Goal: Task Accomplishment & Management: Manage account settings

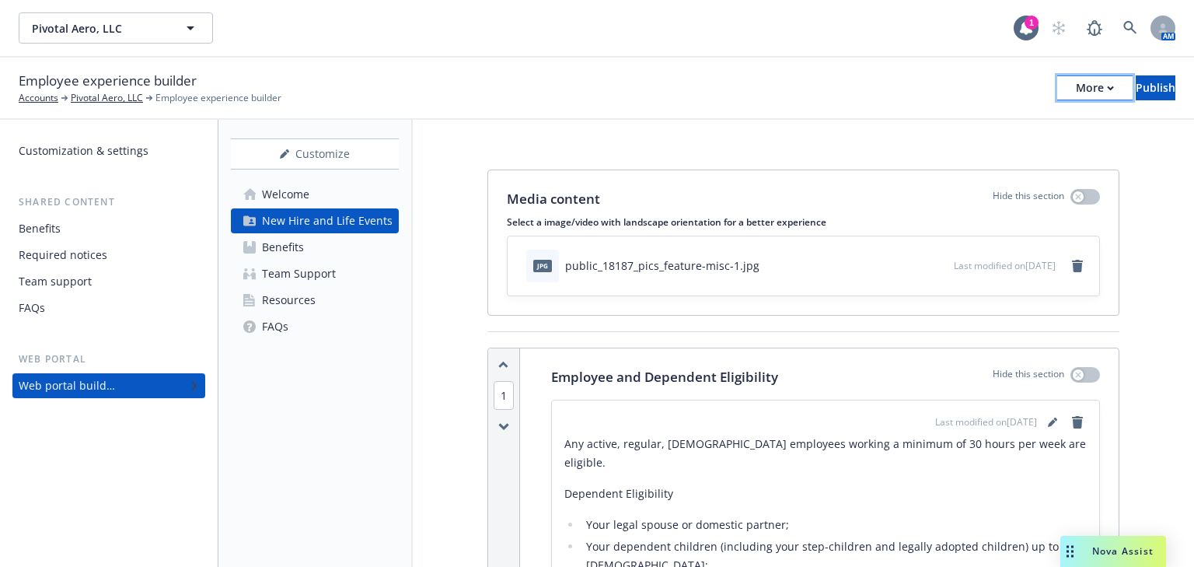
click at [1107, 85] on icon "button" at bounding box center [1110, 87] width 7 height 5
click at [292, 299] on div "Resources" at bounding box center [289, 300] width 54 height 25
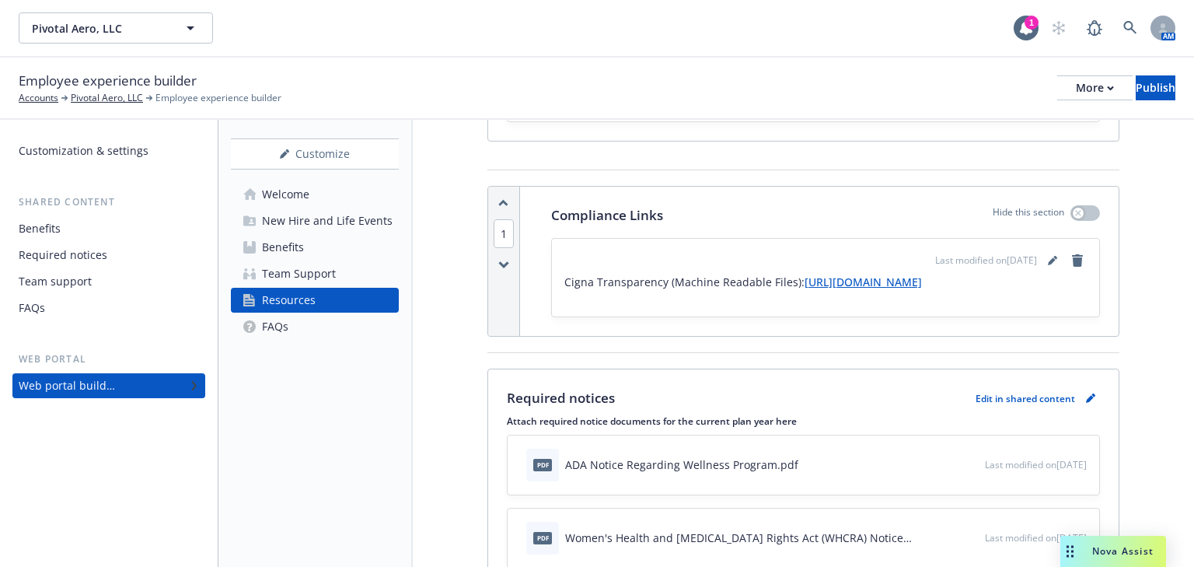
scroll to position [187, 0]
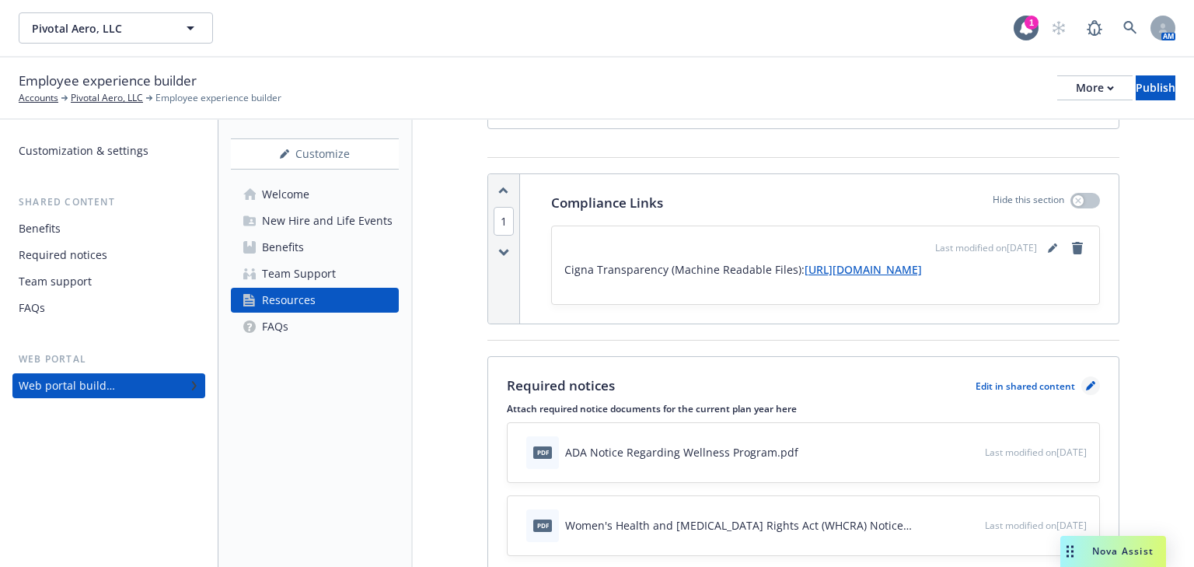
click at [1086, 391] on icon "pencil" at bounding box center [1090, 387] width 8 height 8
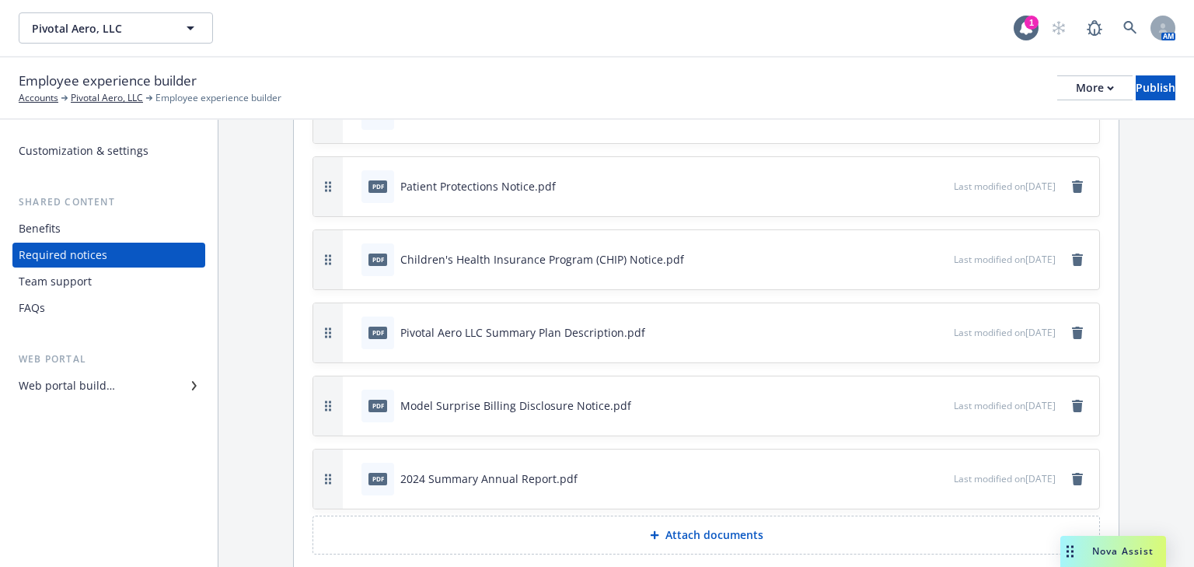
scroll to position [430, 0]
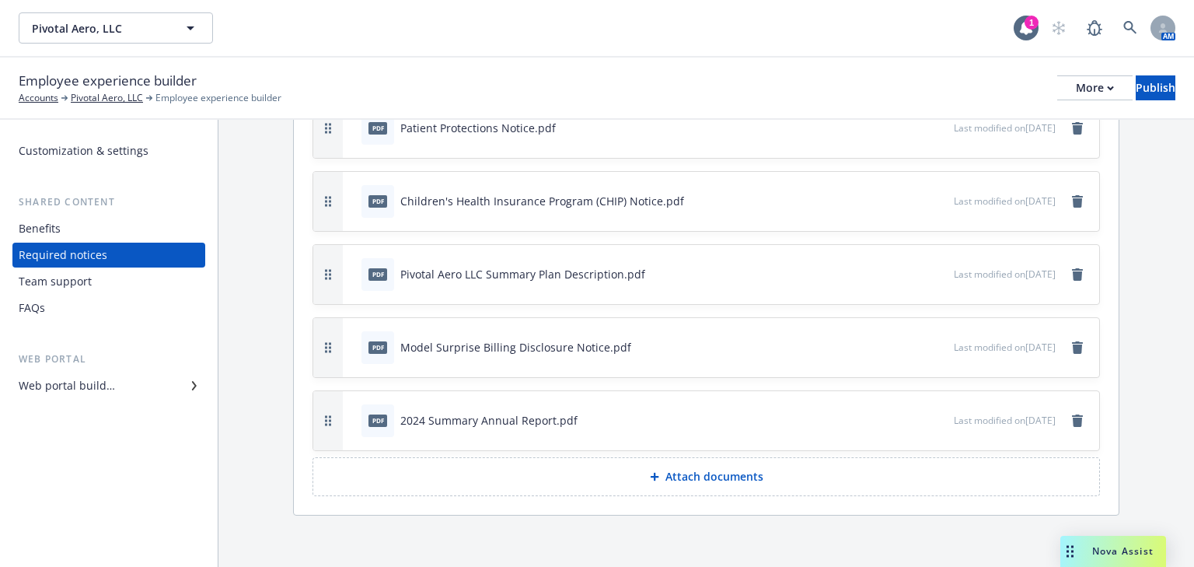
click at [683, 469] on p "Attach documents" at bounding box center [714, 477] width 98 height 16
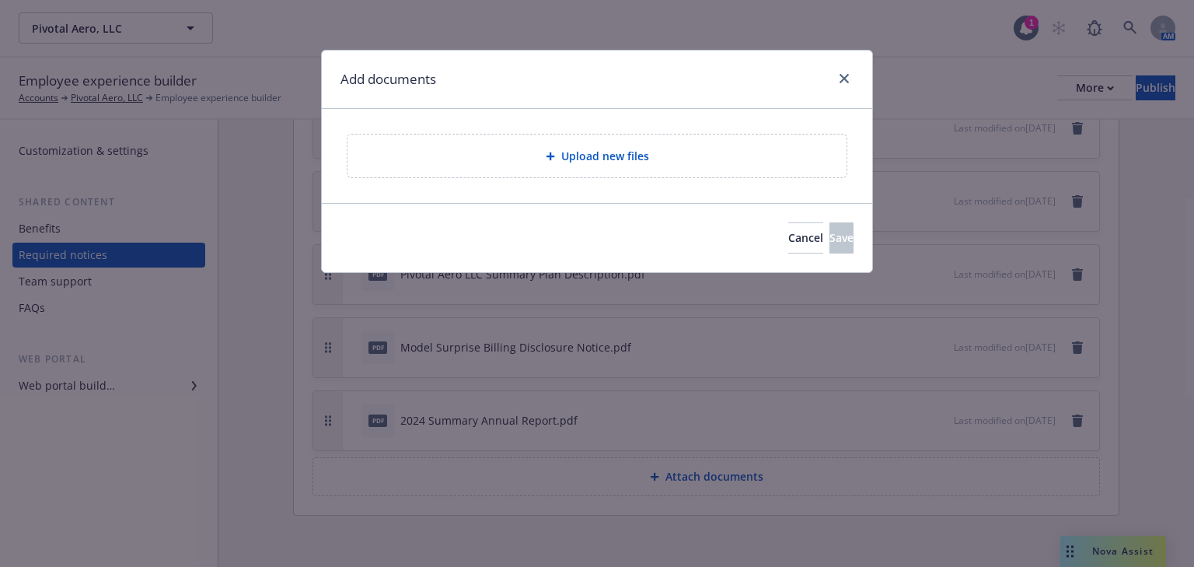
click at [582, 157] on span "Upload new files" at bounding box center [605, 156] width 88 height 16
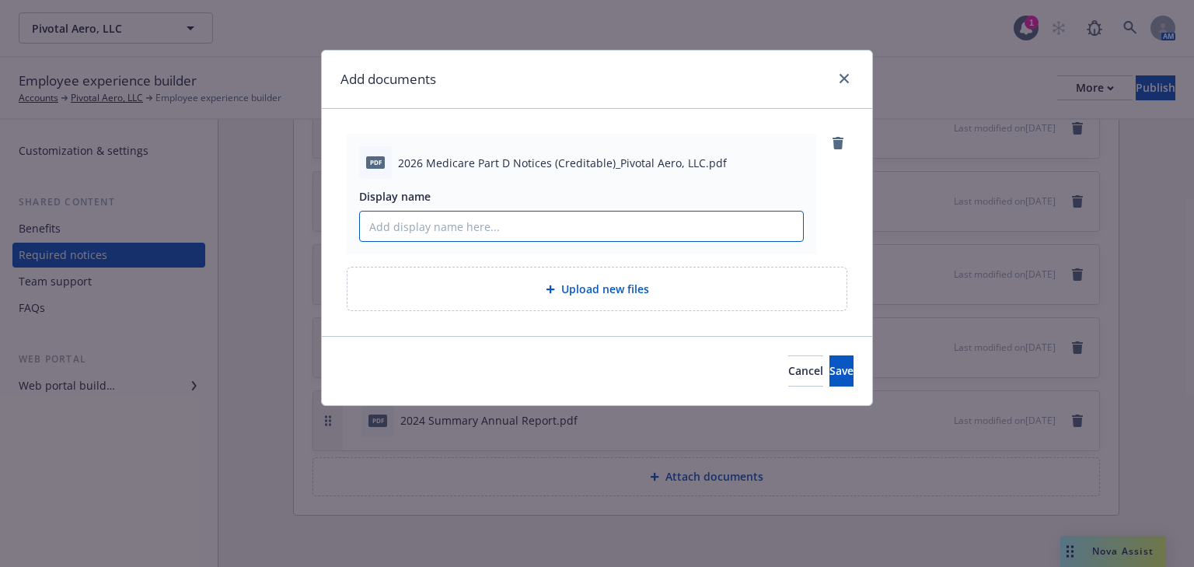
drag, startPoint x: 595, startPoint y: 221, endPoint x: 611, endPoint y: 227, distance: 17.5
click at [595, 221] on input "Display name" at bounding box center [581, 226] width 443 height 30
type input "2026 Medicare Part D Notices (Creditable_Pivotal Aero, LLC."
click at [829, 374] on span "Save" at bounding box center [841, 370] width 24 height 15
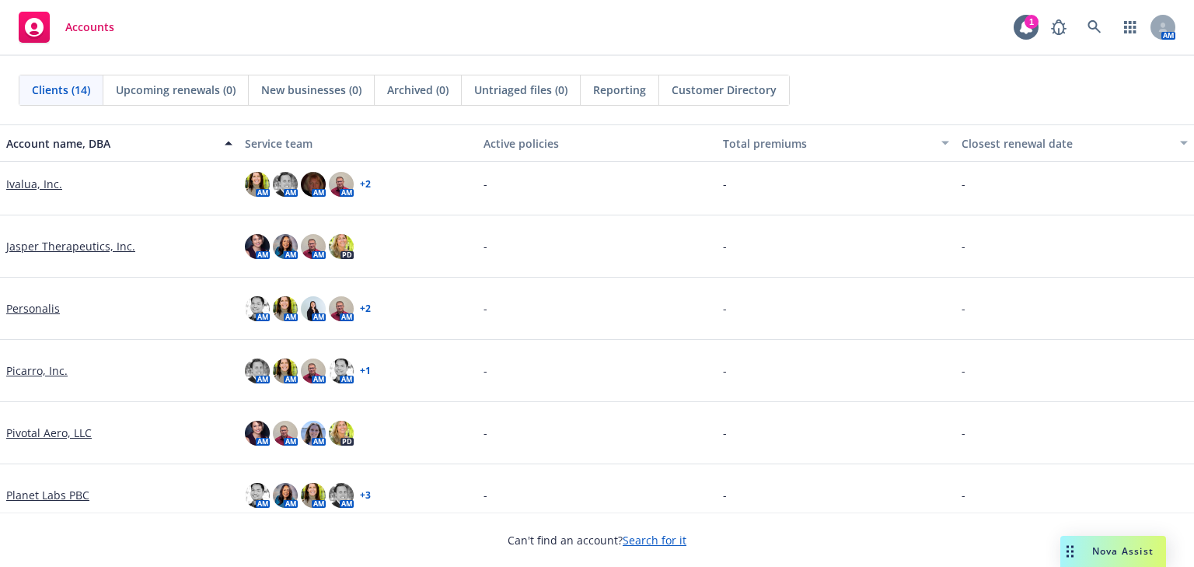
scroll to position [435, 0]
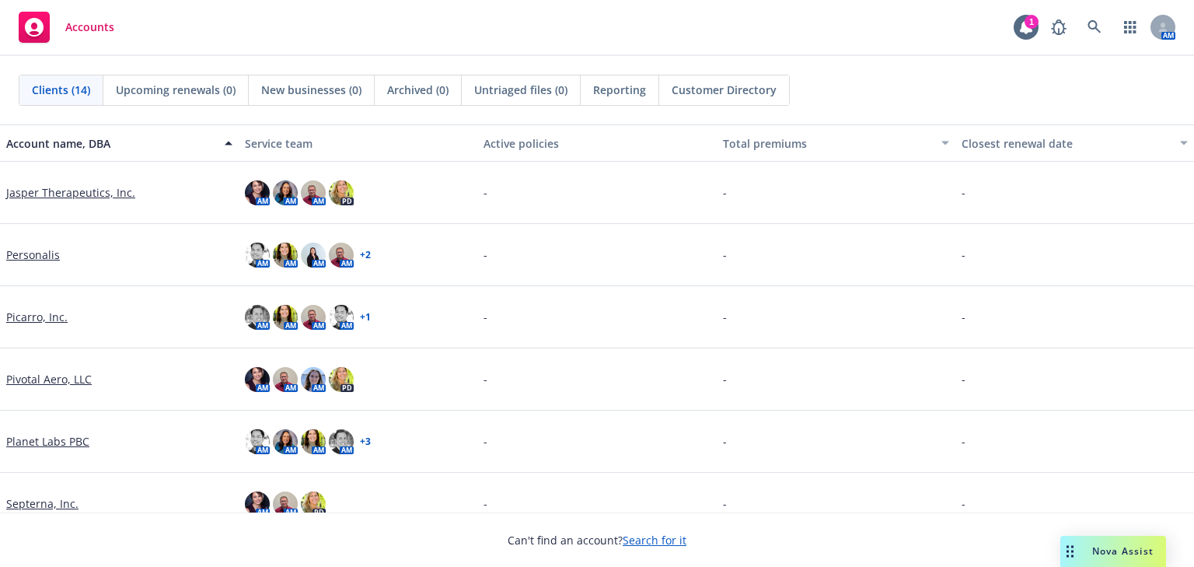
click at [47, 191] on link "Jasper Therapeutics, Inc." at bounding box center [70, 192] width 129 height 16
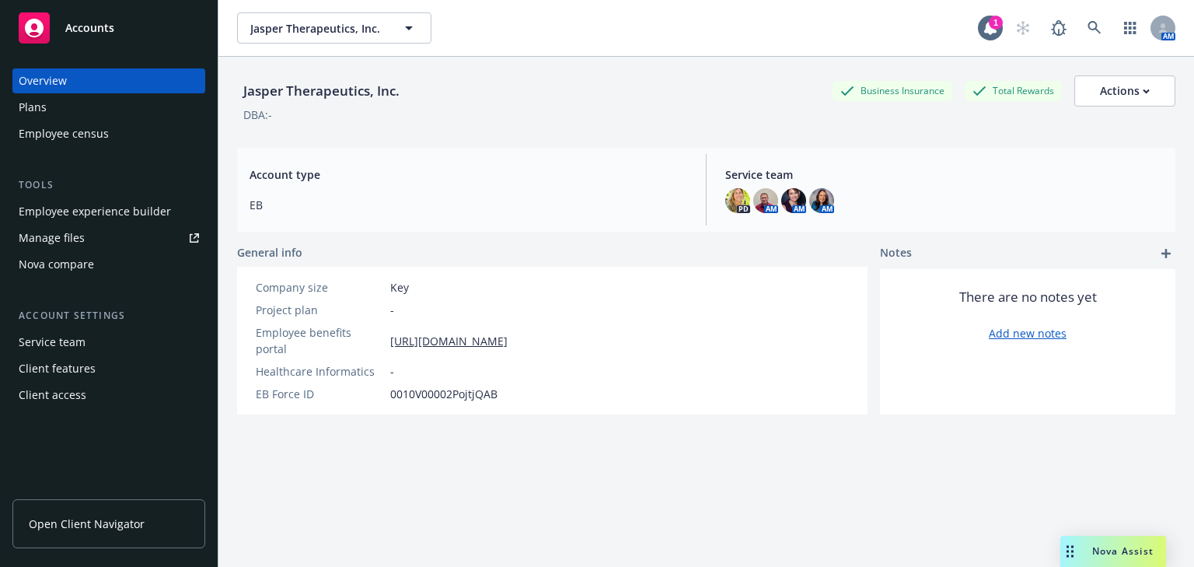
click at [68, 213] on div "Employee experience builder" at bounding box center [95, 211] width 152 height 25
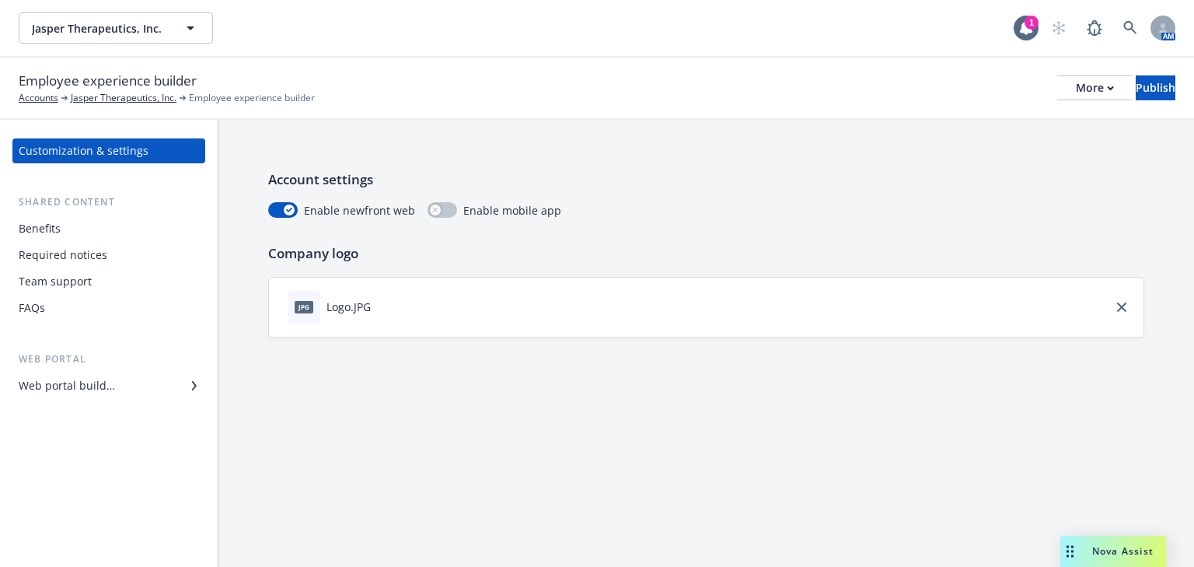
click at [74, 392] on div "Web portal builder" at bounding box center [67, 385] width 96 height 25
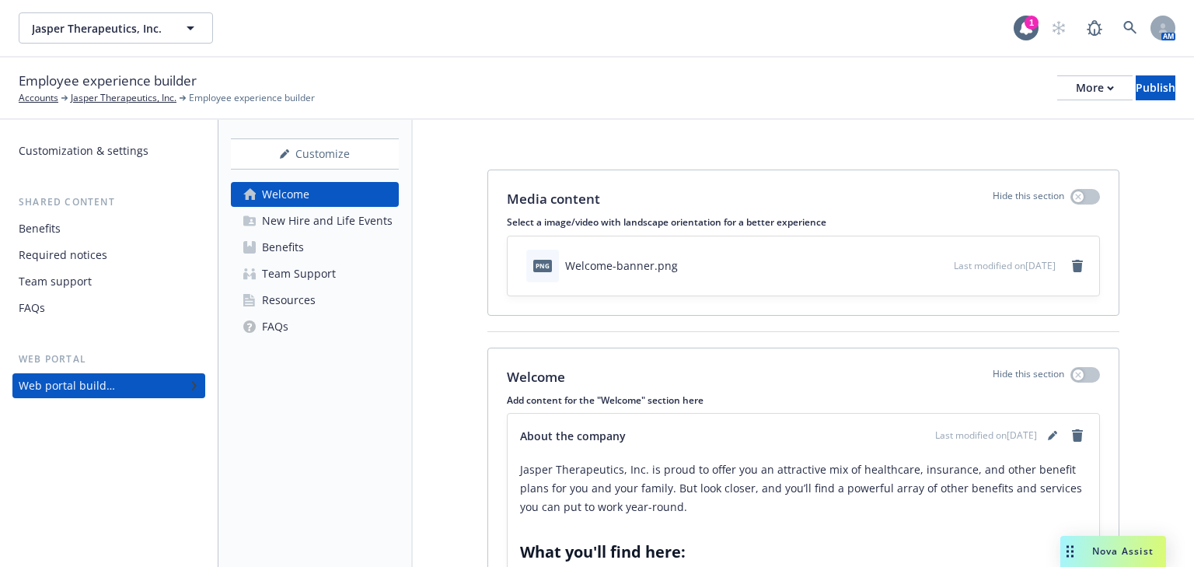
click at [297, 298] on div "Resources" at bounding box center [289, 300] width 54 height 25
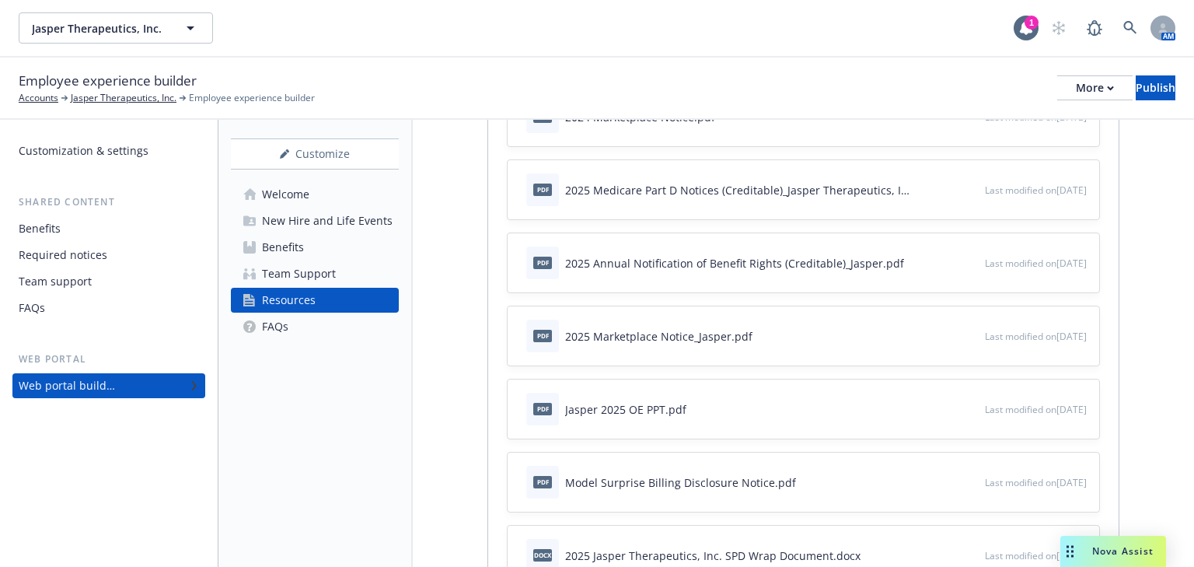
scroll to position [187, 0]
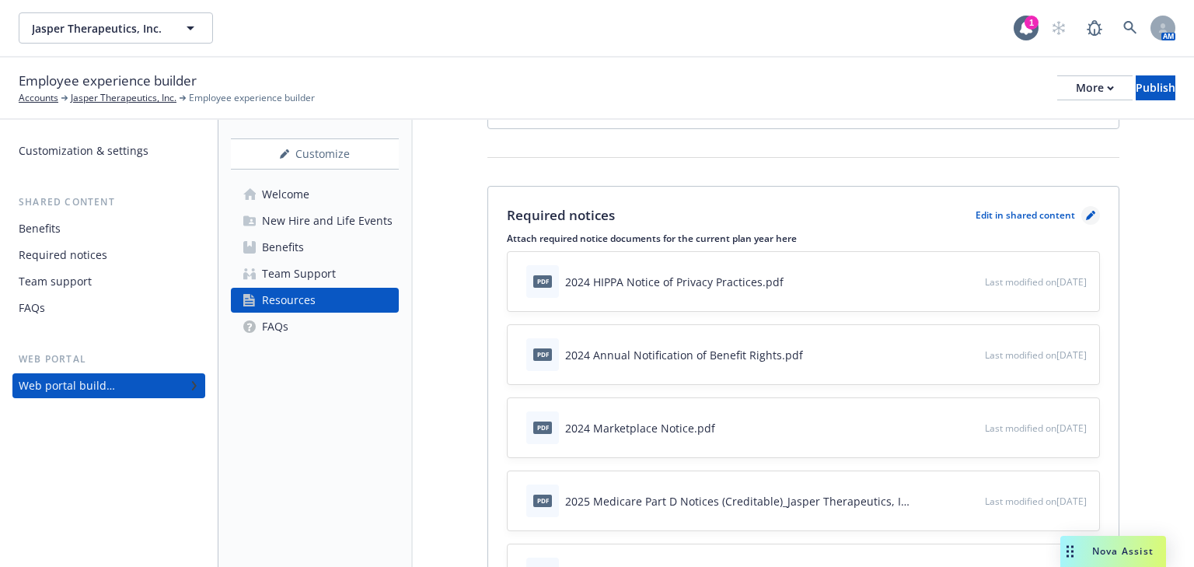
click at [1086, 211] on icon "pencil" at bounding box center [1090, 215] width 9 height 9
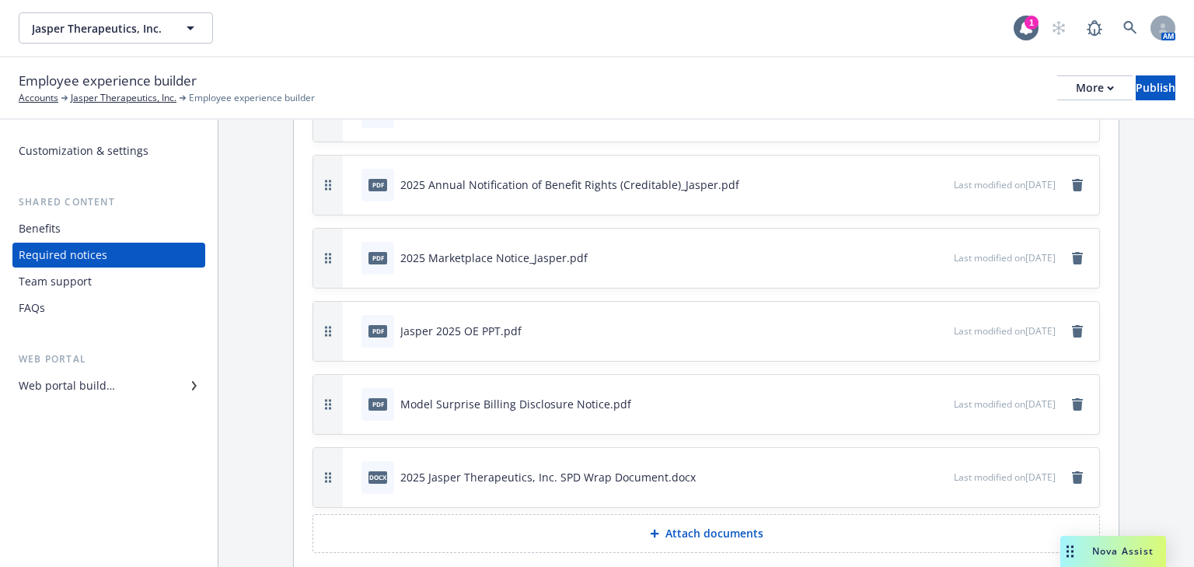
scroll to position [430, 0]
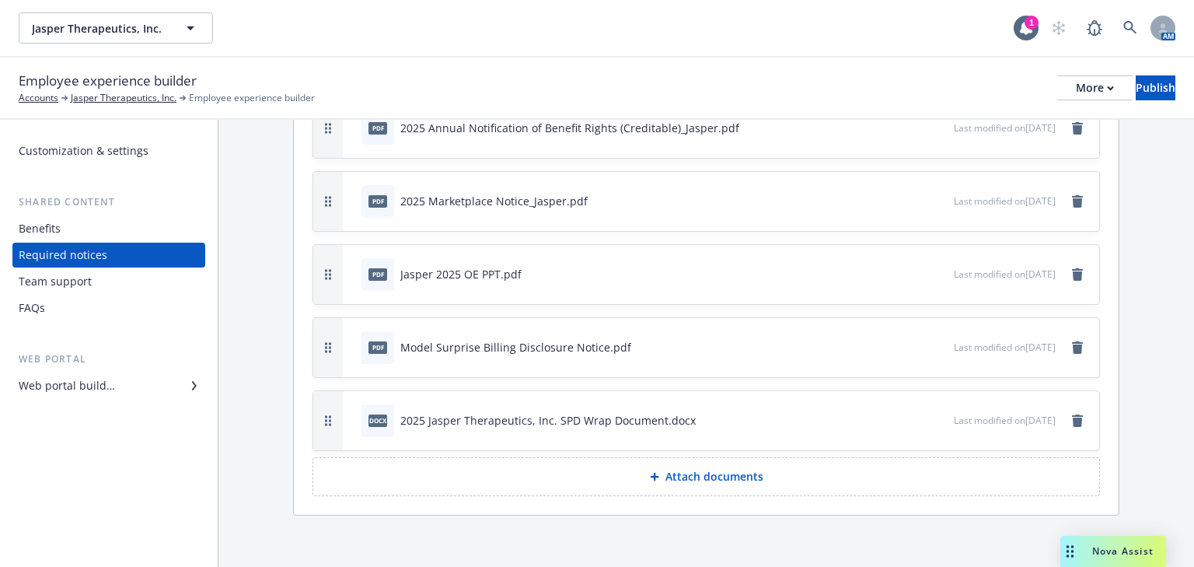
click at [692, 476] on p "Attach documents" at bounding box center [714, 477] width 98 height 16
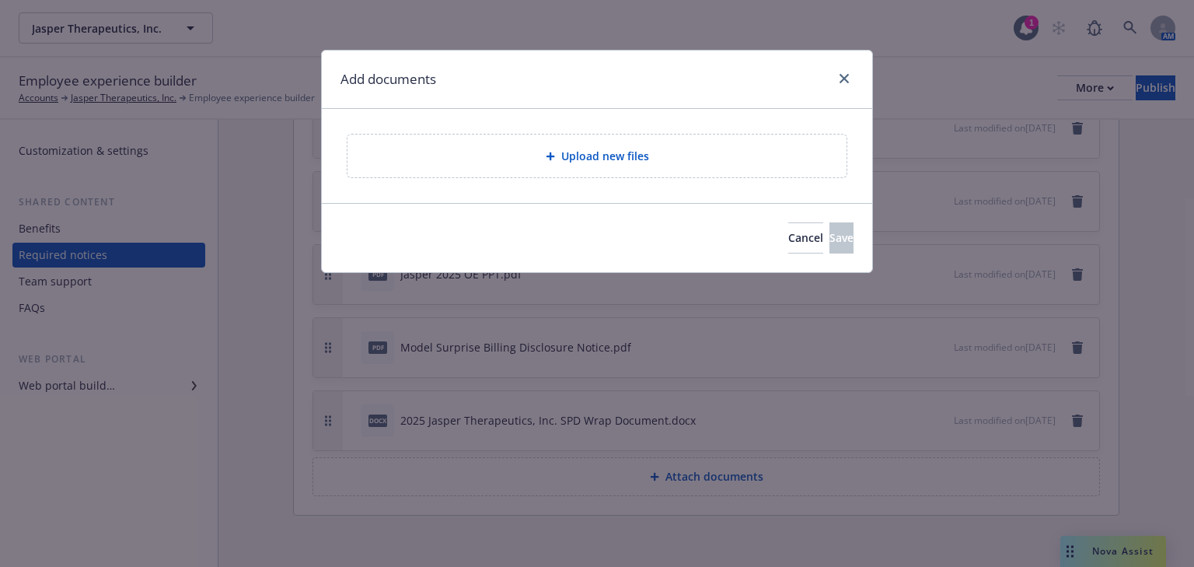
click at [612, 148] on span "Upload new files" at bounding box center [605, 156] width 88 height 16
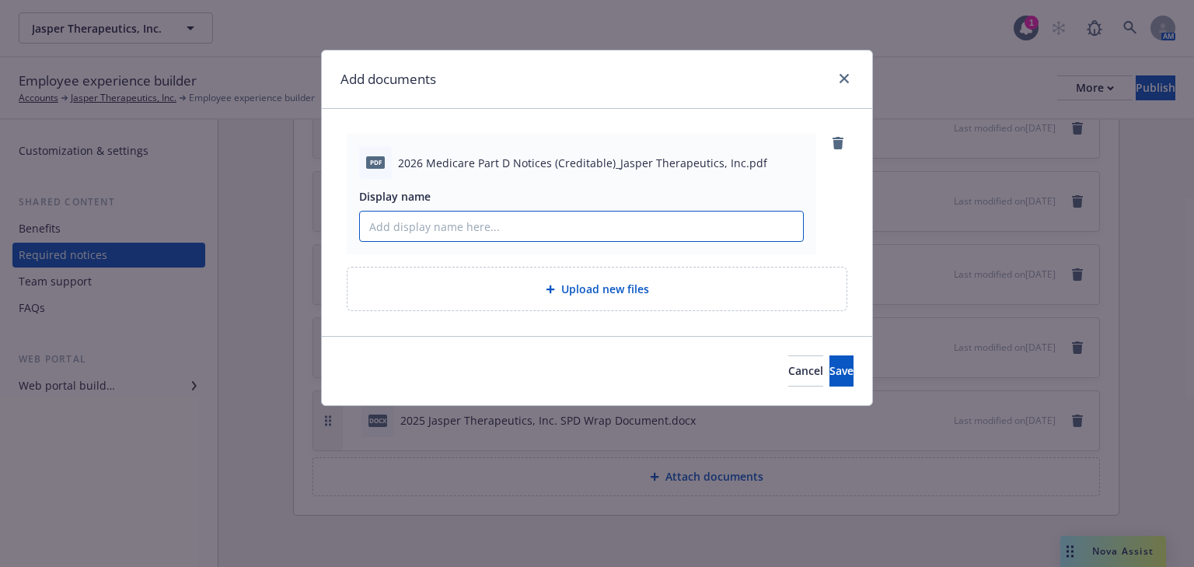
drag, startPoint x: 501, startPoint y: 222, endPoint x: 526, endPoint y: 224, distance: 24.9
click at [501, 222] on input "Display name" at bounding box center [581, 226] width 443 height 30
type input "2026 Medicare Part D Notices (Creditable_Jasper Therapeutics, Inc."
click at [829, 365] on button "Save" at bounding box center [841, 370] width 24 height 31
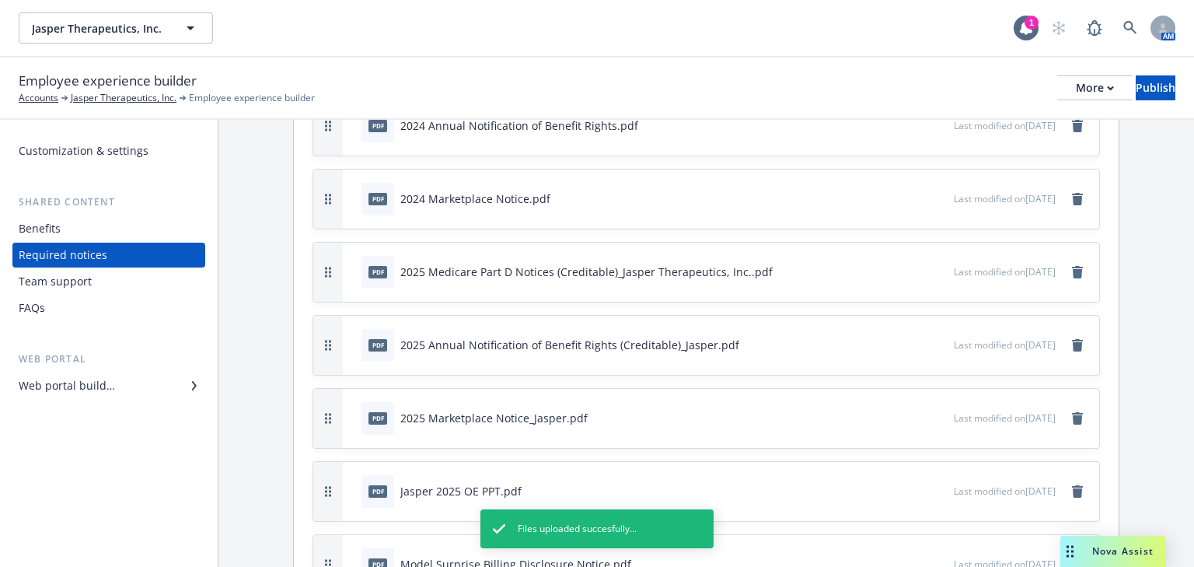
scroll to position [119, 0]
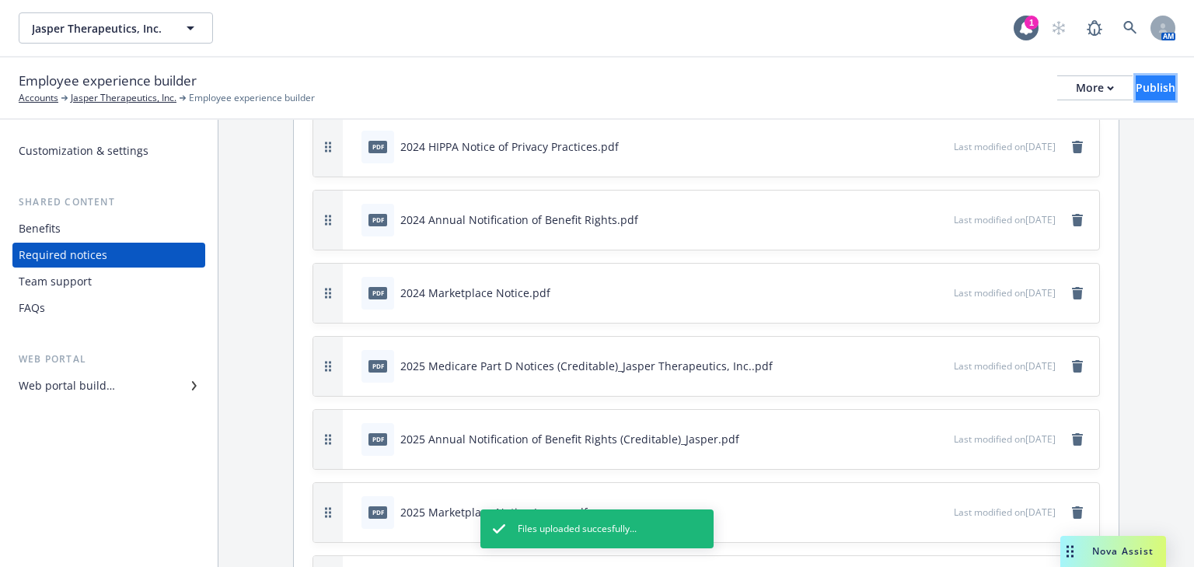
click at [1135, 92] on div "Publish" at bounding box center [1155, 87] width 40 height 23
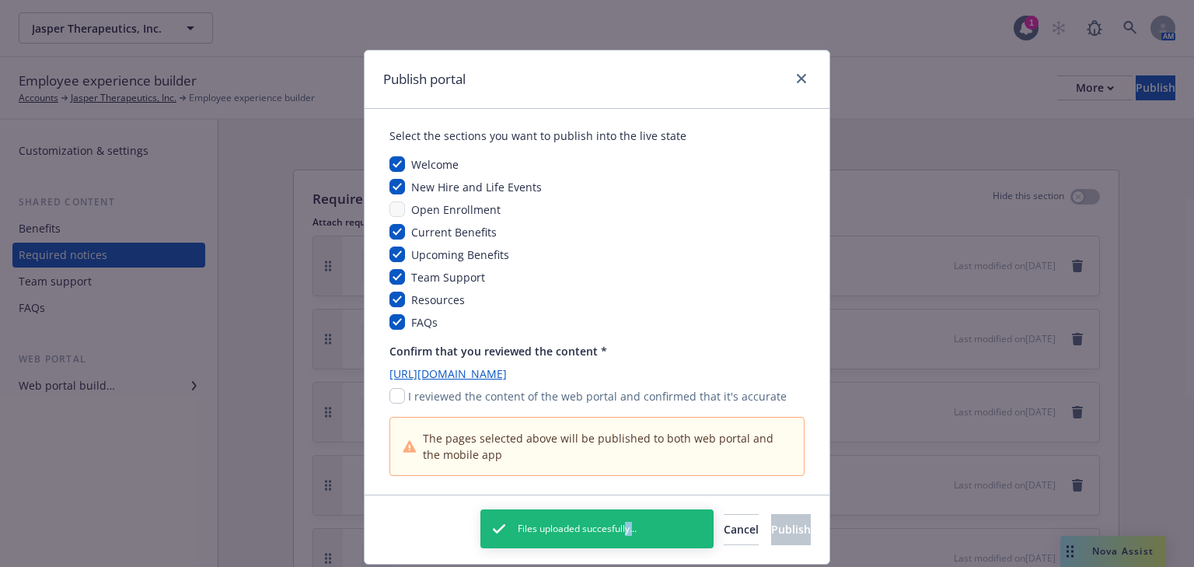
drag, startPoint x: 632, startPoint y: 525, endPoint x: 629, endPoint y: 485, distance: 40.5
click at [629, 485] on body "Jasper Therapeutics, Inc. Jasper Therapeutics, Inc. 1 AM Employee experience bu…" at bounding box center [597, 283] width 1194 height 567
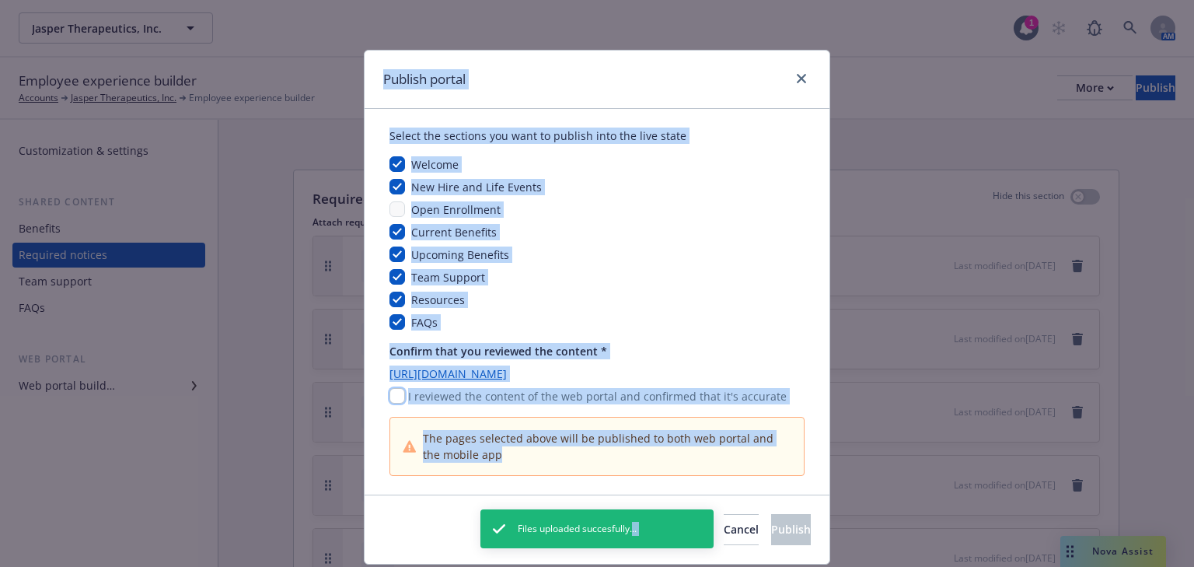
click at [395, 396] on input "checkbox" at bounding box center [397, 396] width 16 height 16
checkbox input "true"
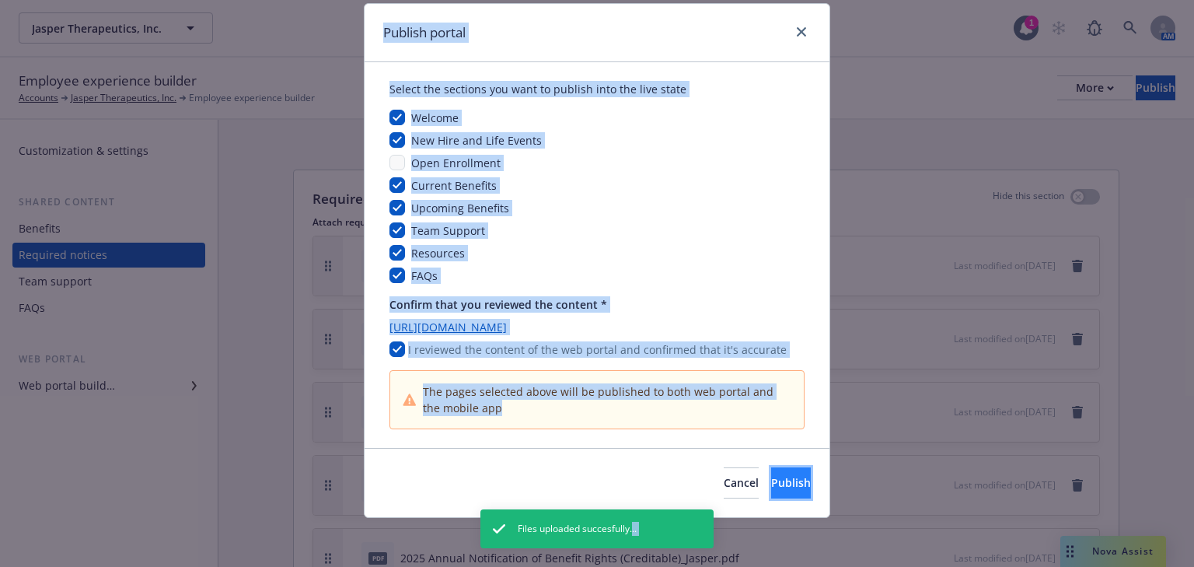
click at [778, 475] on span "Publish" at bounding box center [791, 482] width 40 height 15
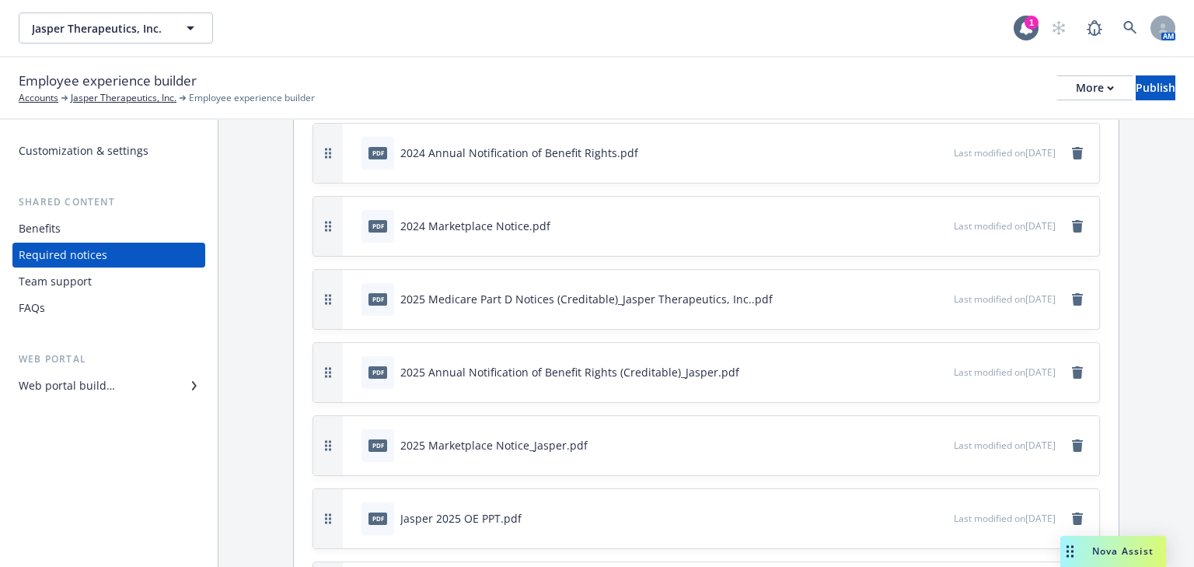
scroll to position [187, 0]
click at [1071, 299] on icon "remove" at bounding box center [1077, 298] width 12 height 12
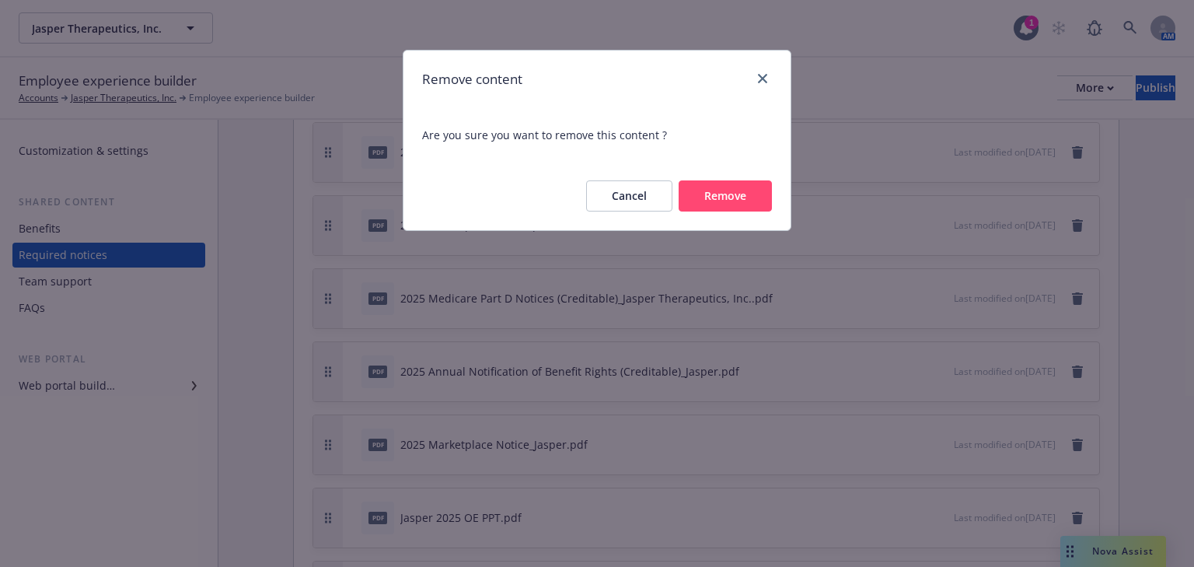
click at [734, 202] on button "Remove" at bounding box center [724, 195] width 93 height 31
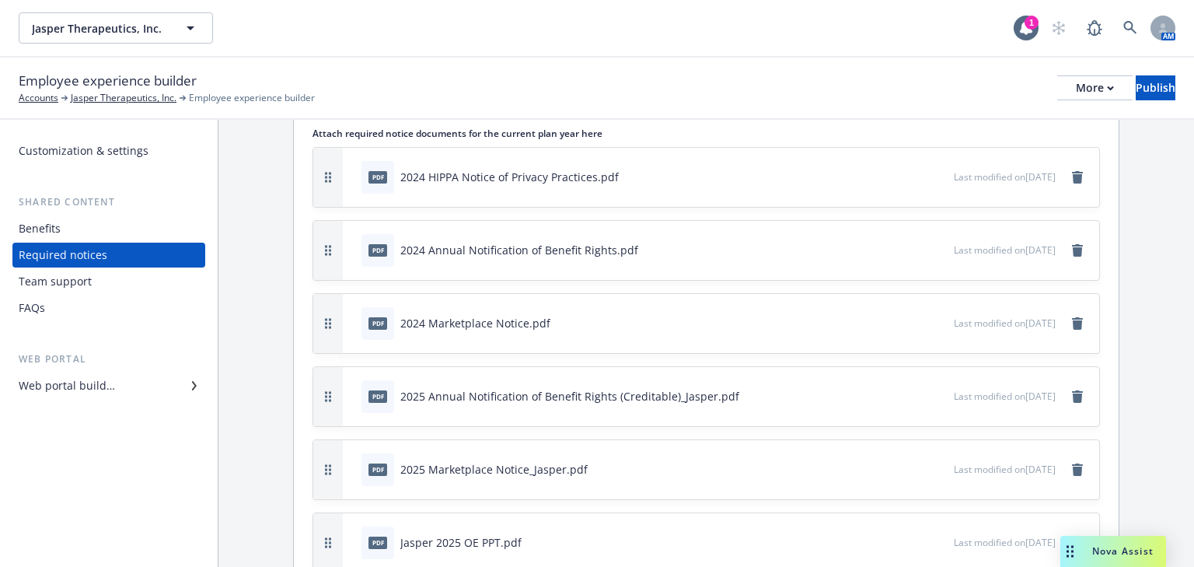
scroll to position [0, 0]
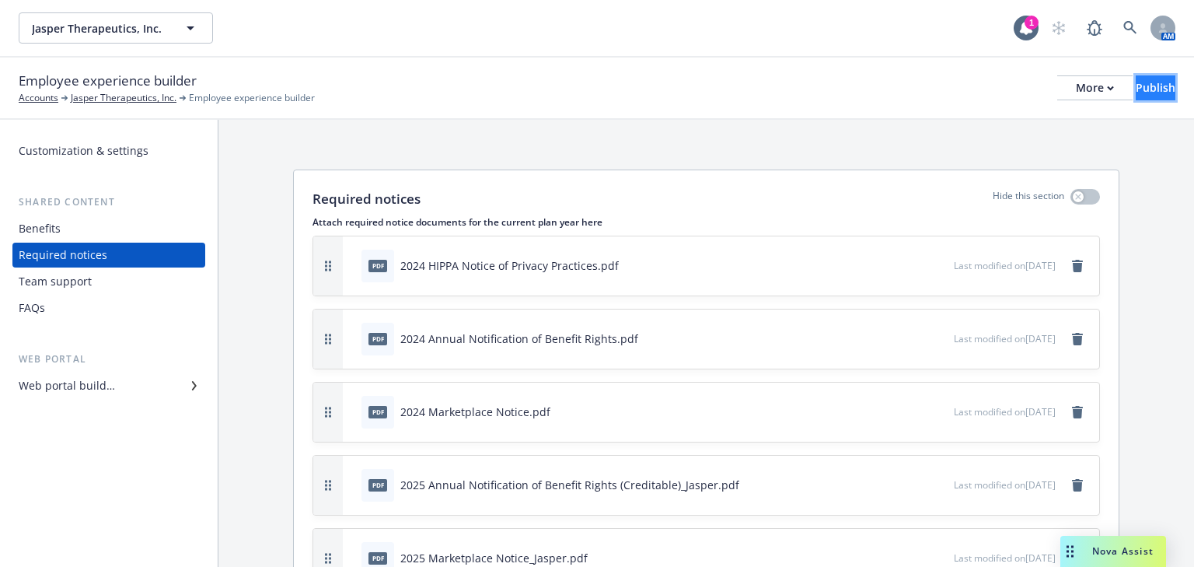
click at [1135, 91] on div "Publish" at bounding box center [1155, 87] width 40 height 23
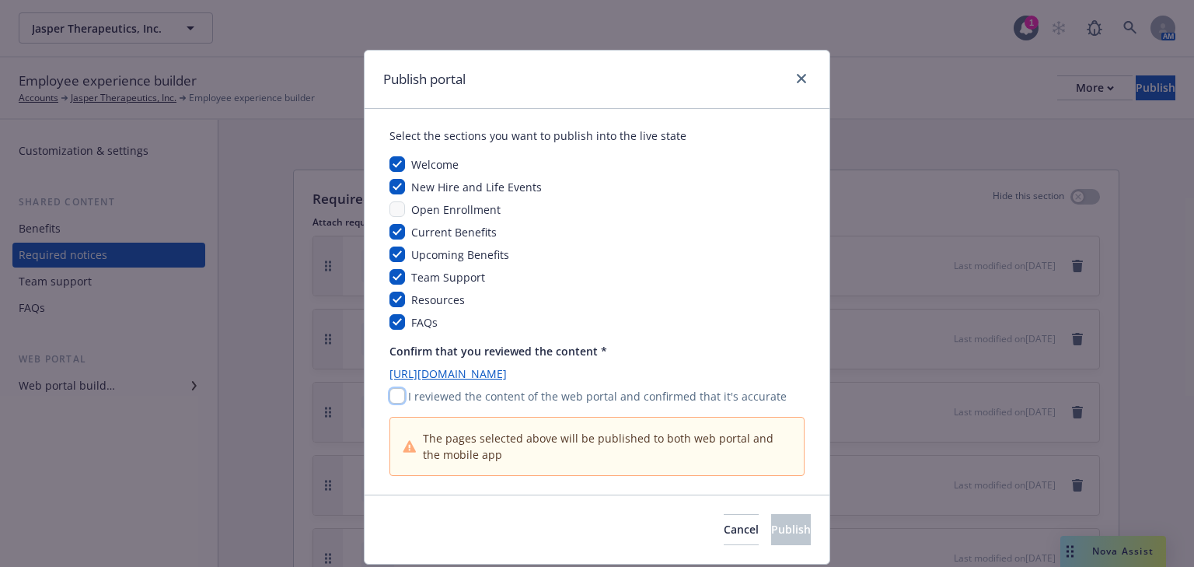
click at [389, 398] on input "checkbox" at bounding box center [397, 396] width 16 height 16
checkbox input "true"
click at [771, 535] on span "Publish" at bounding box center [791, 529] width 40 height 15
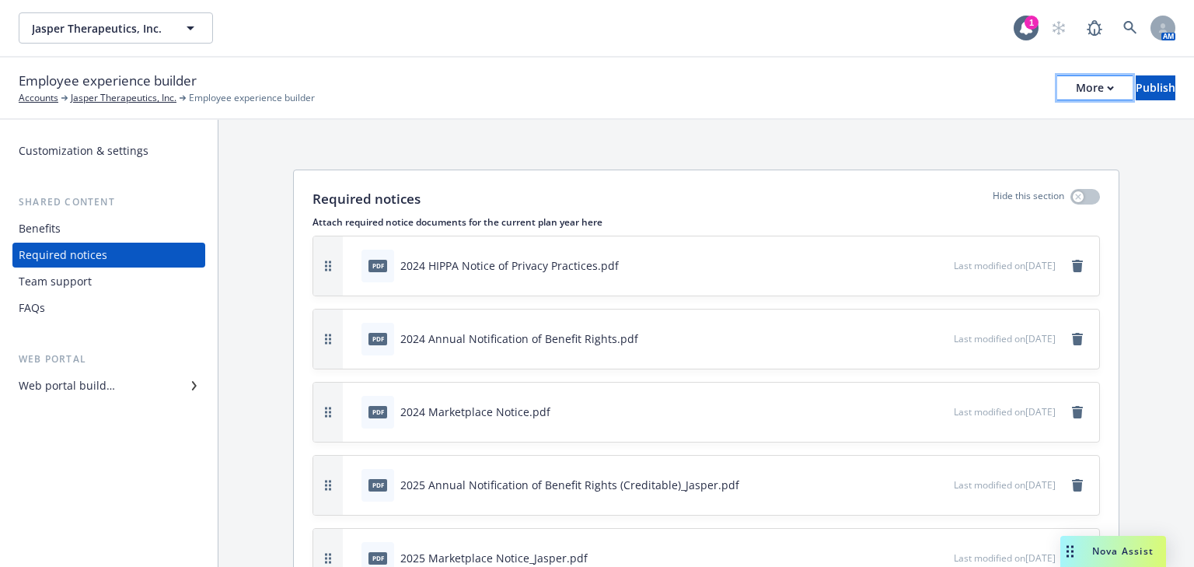
click at [1066, 85] on button "More" at bounding box center [1094, 87] width 75 height 25
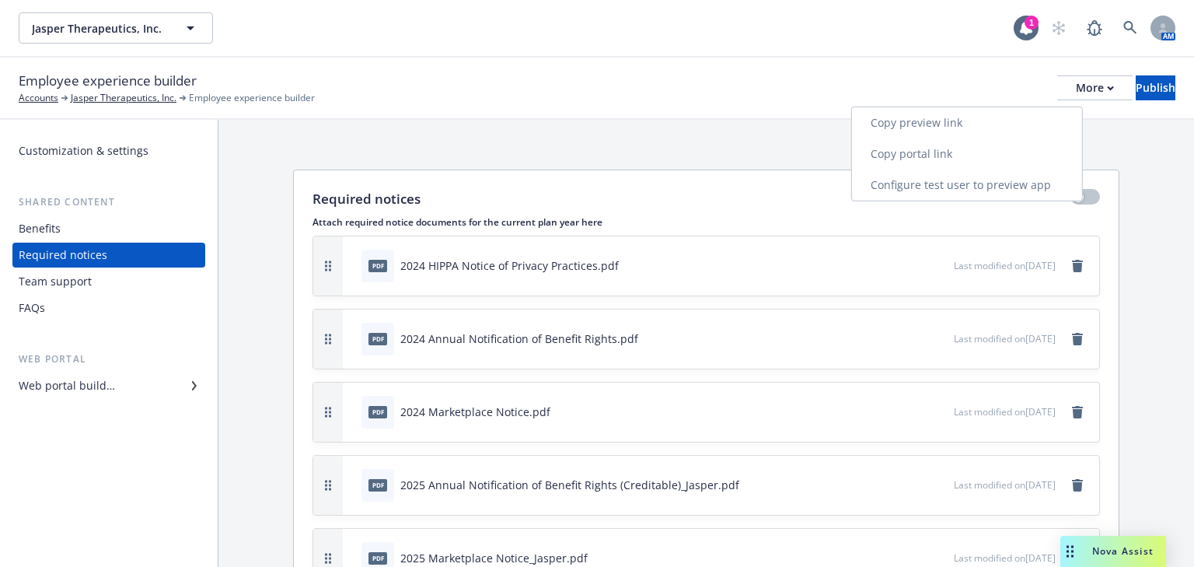
click at [926, 156] on link "Copy portal link" at bounding box center [967, 153] width 230 height 31
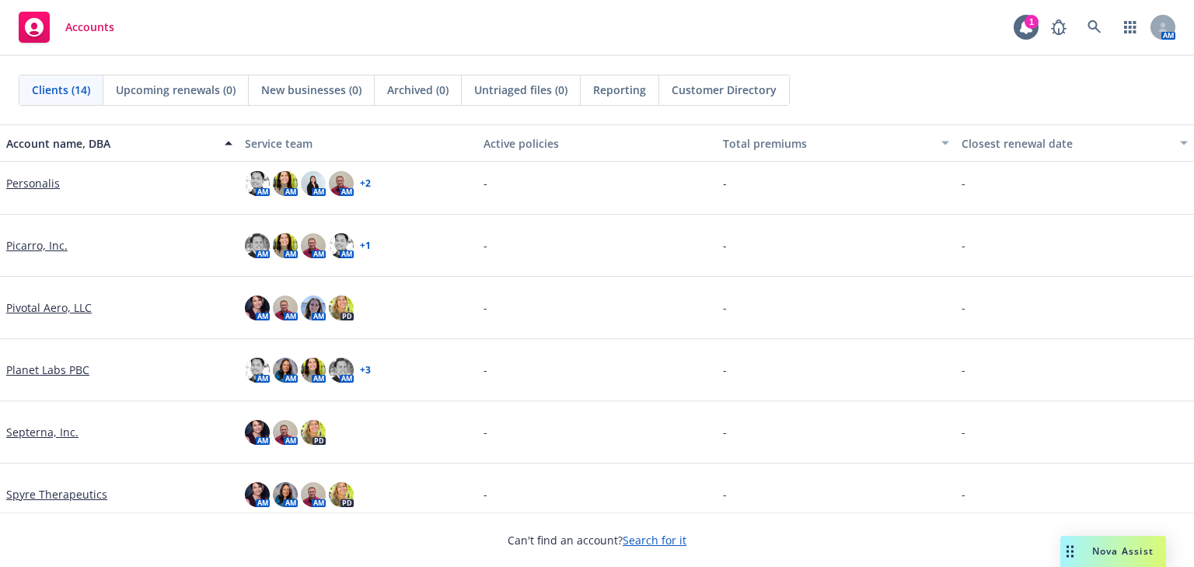
scroll to position [519, 0]
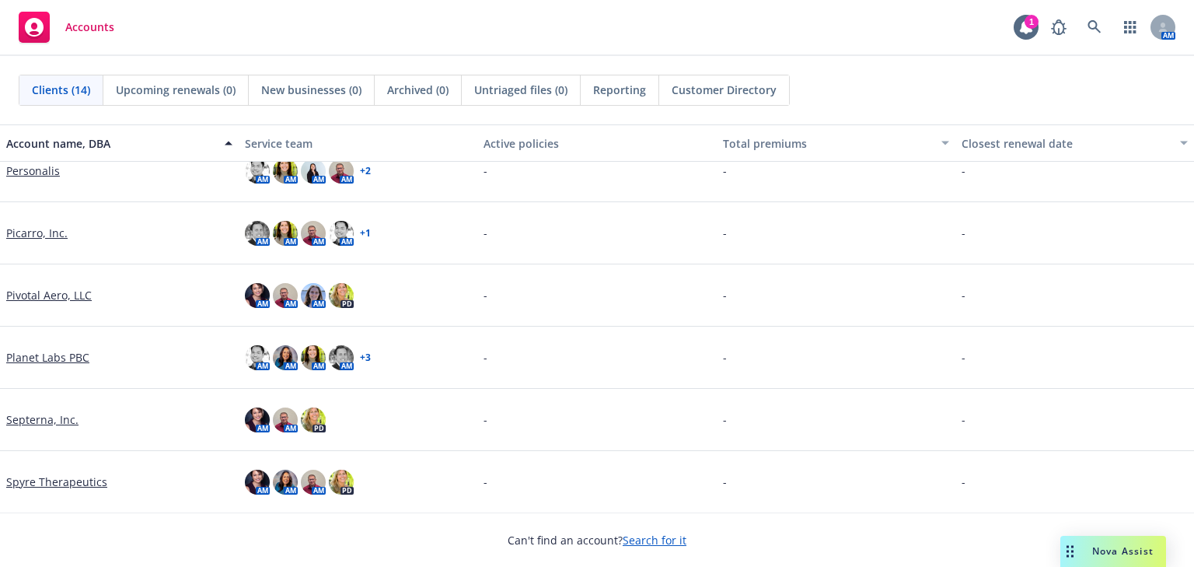
click at [50, 473] on link "Spyre Therapeutics" at bounding box center [56, 481] width 101 height 16
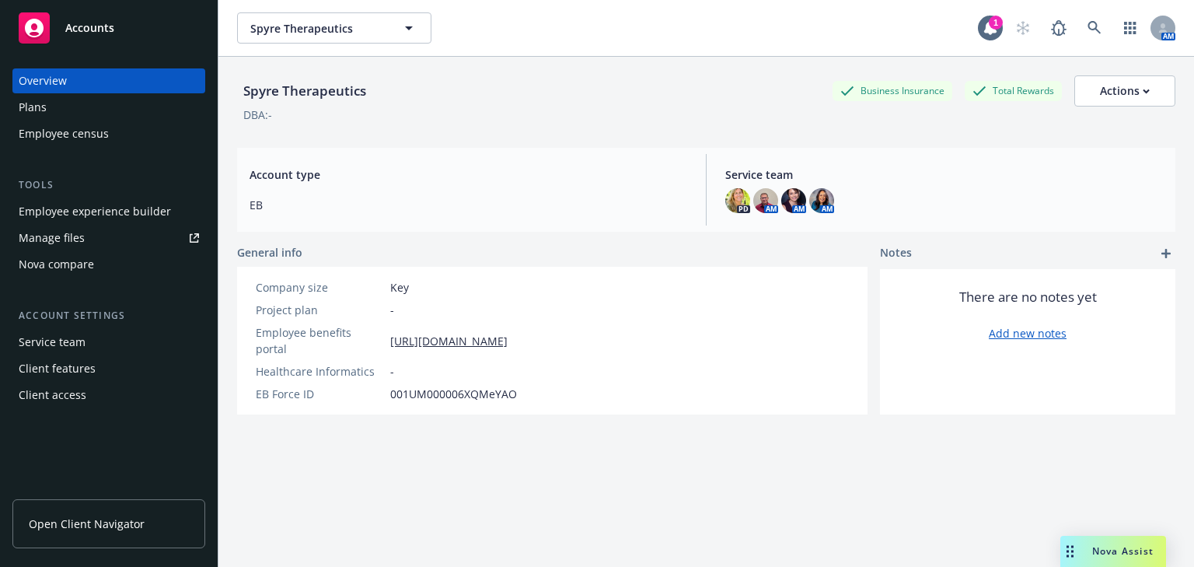
click at [53, 209] on div "Employee experience builder" at bounding box center [95, 211] width 152 height 25
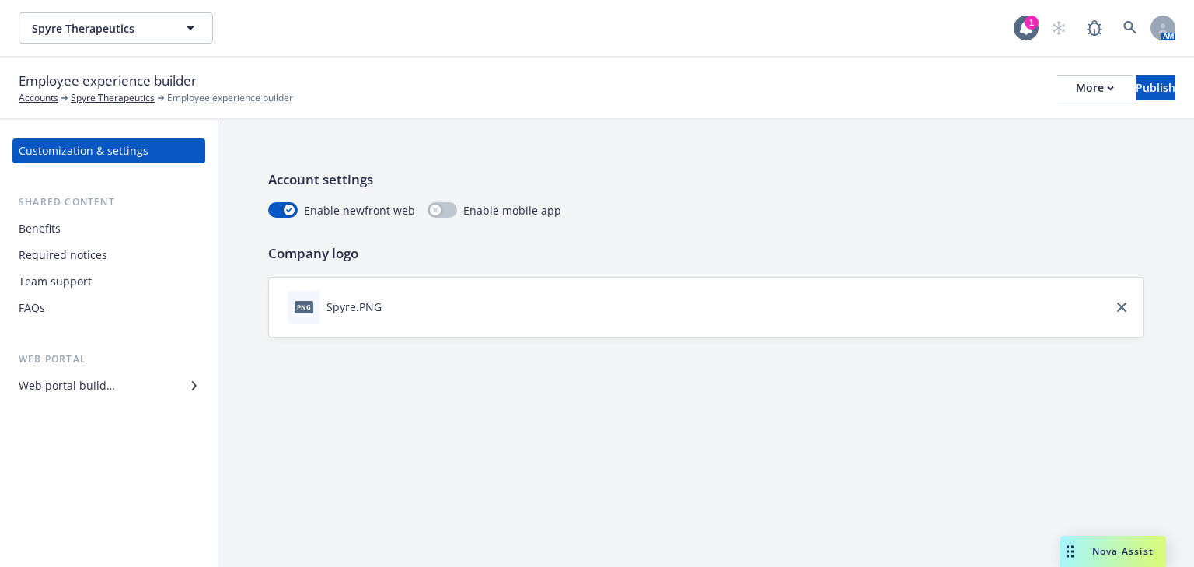
click at [85, 389] on div "Web portal builder" at bounding box center [67, 385] width 96 height 25
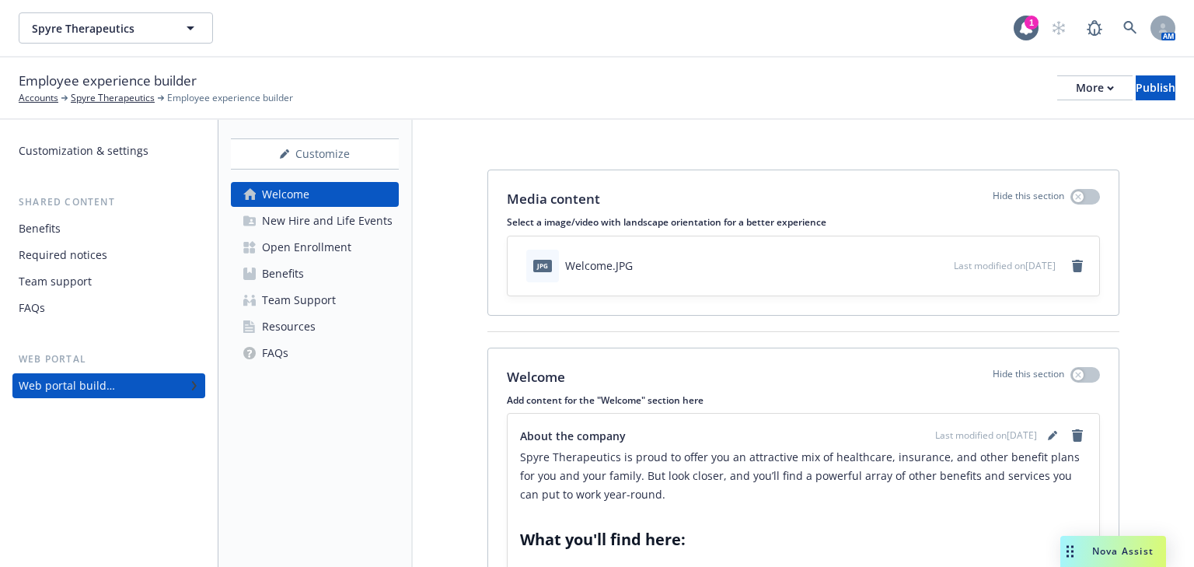
click at [288, 329] on div "Resources" at bounding box center [289, 326] width 54 height 25
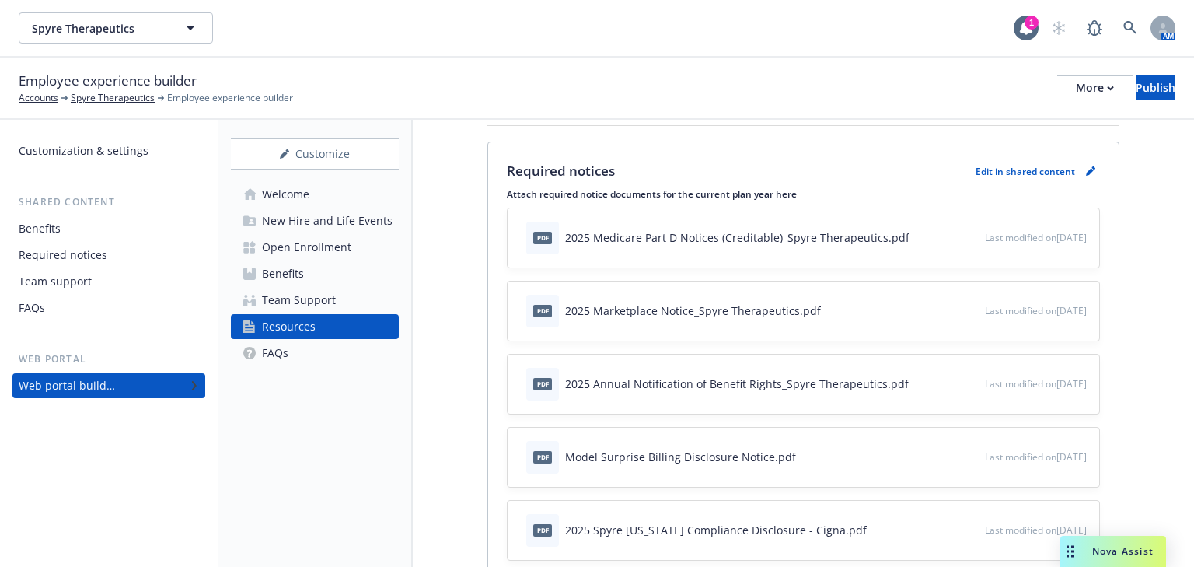
scroll to position [311, 0]
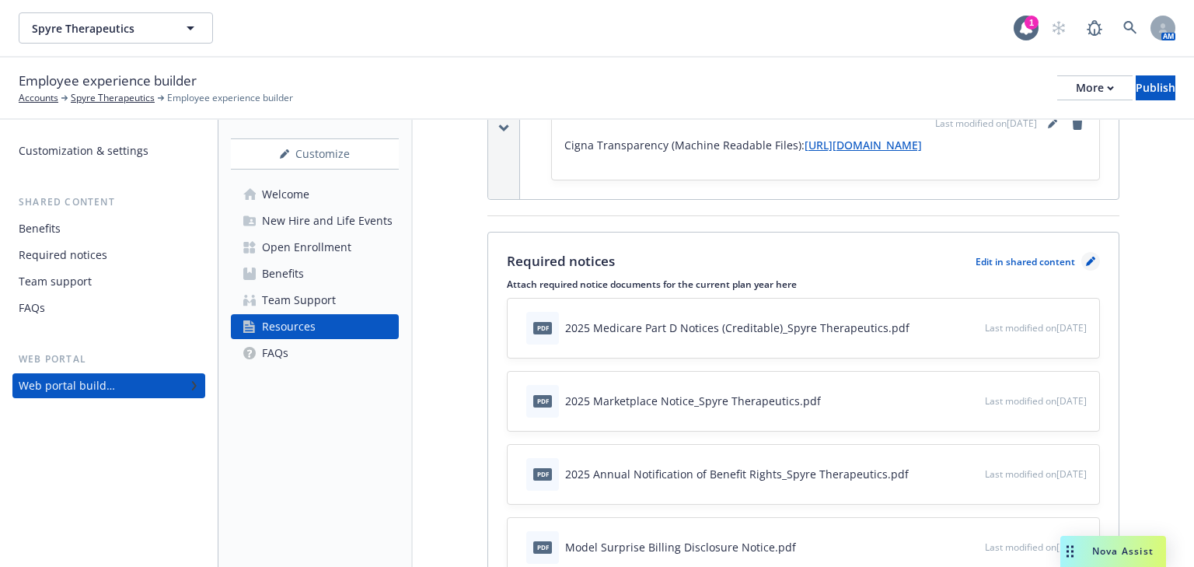
click at [1086, 267] on icon "pencil" at bounding box center [1090, 263] width 8 height 8
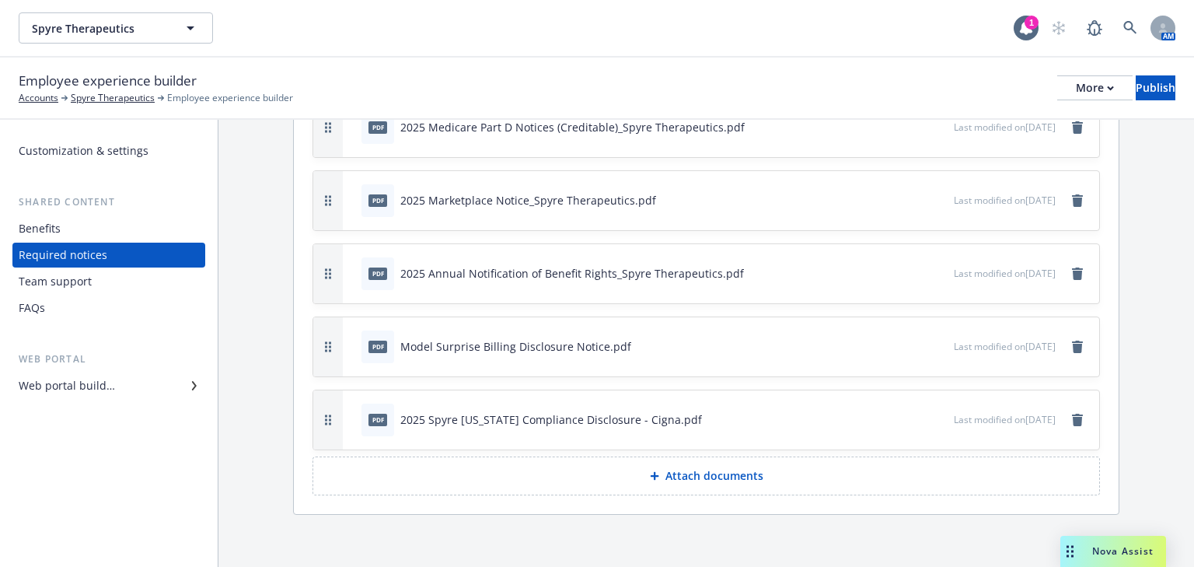
scroll to position [139, 0]
click at [704, 470] on p "Attach documents" at bounding box center [714, 475] width 98 height 16
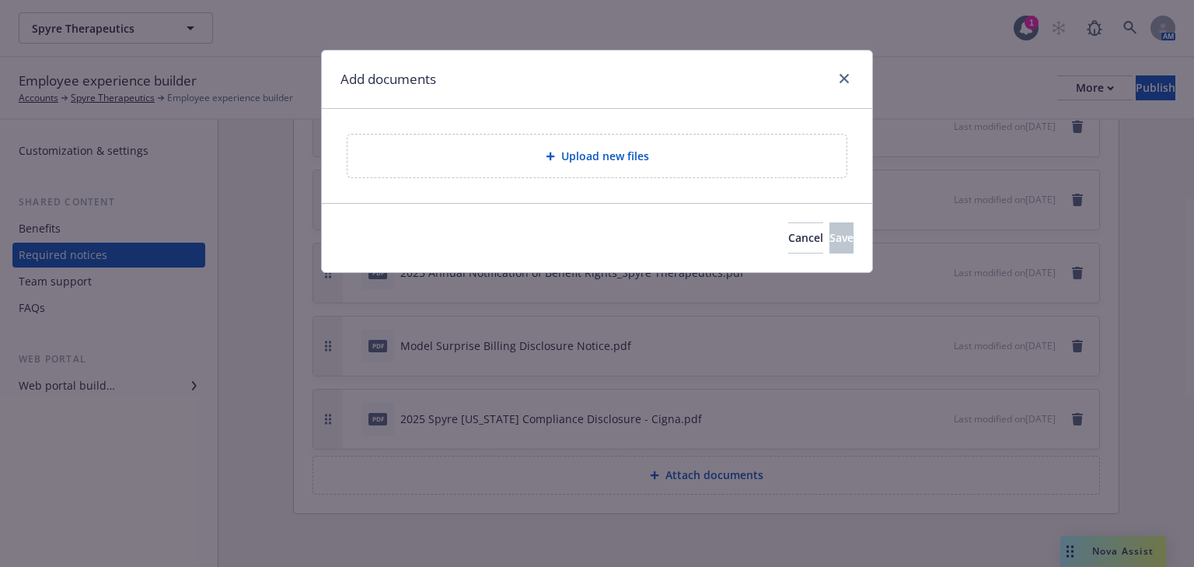
click at [595, 167] on div "Upload new files" at bounding box center [596, 155] width 499 height 43
click at [788, 246] on button "Cancel" at bounding box center [805, 237] width 35 height 31
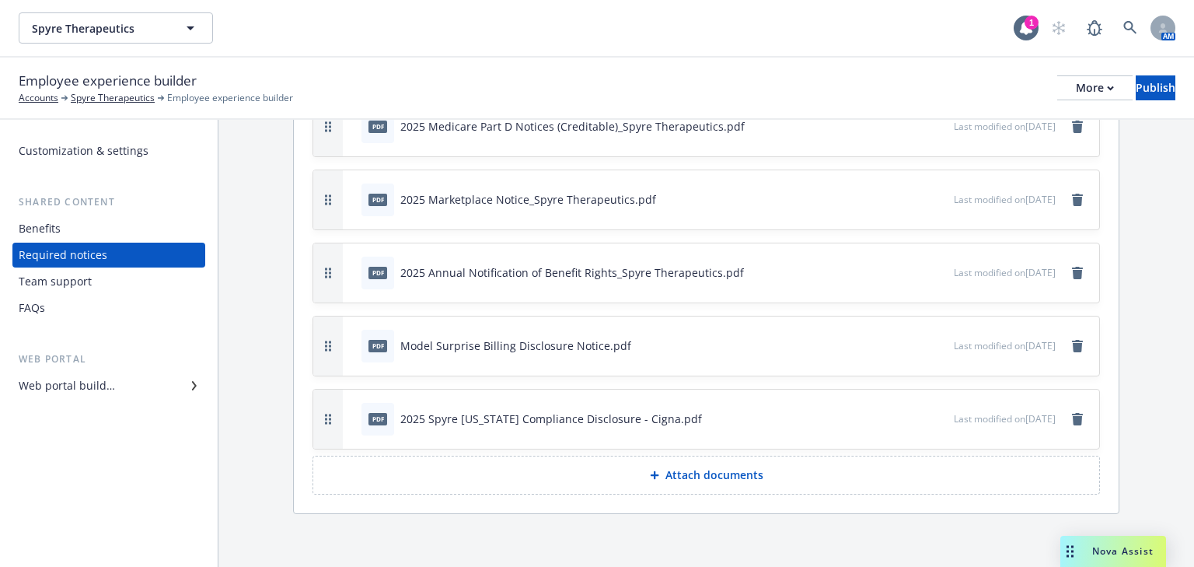
click at [699, 468] on p "Attach documents" at bounding box center [714, 475] width 98 height 16
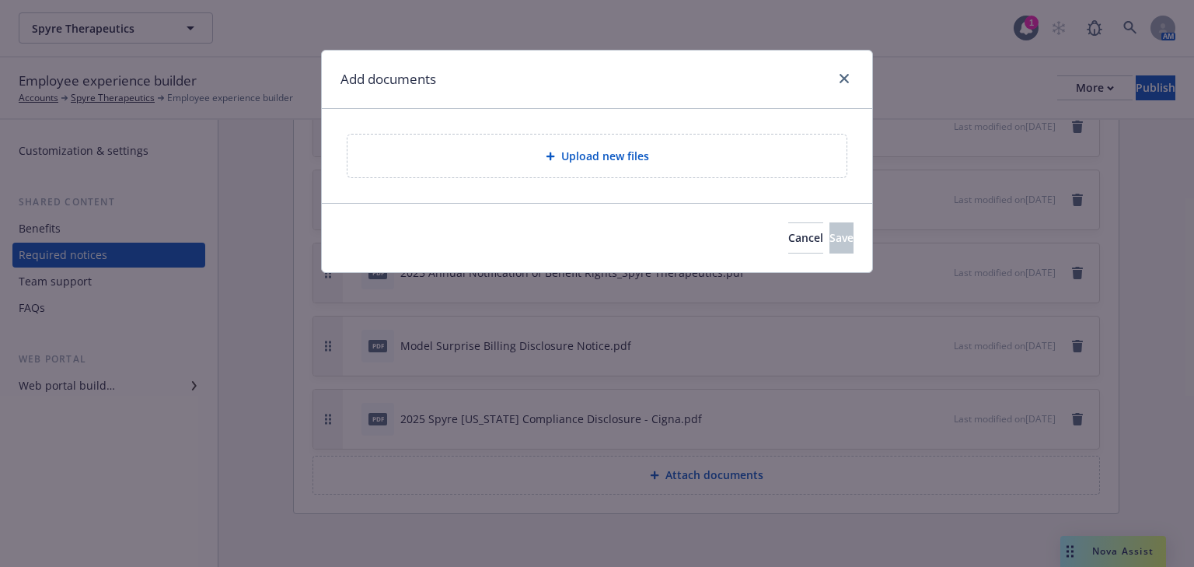
click at [616, 164] on div "Upload new files" at bounding box center [597, 156] width 474 height 18
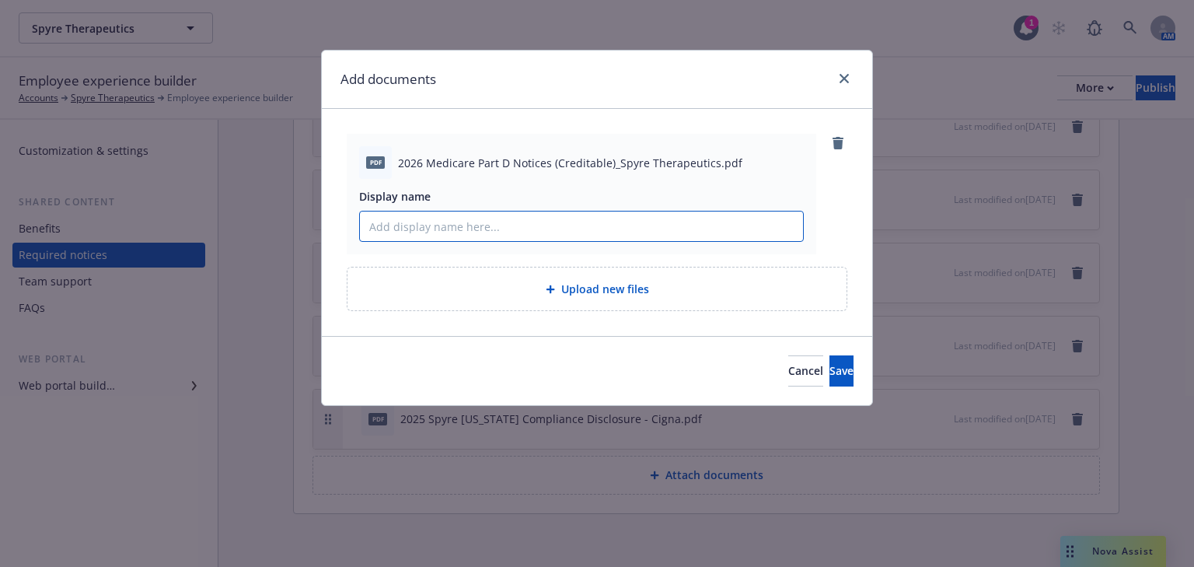
click at [459, 235] on input "Display name" at bounding box center [581, 226] width 443 height 30
type input "2026 Medicare Part D Notices (Creditable)_Spyre Therapeutics"
click at [829, 377] on button "Save" at bounding box center [841, 370] width 24 height 31
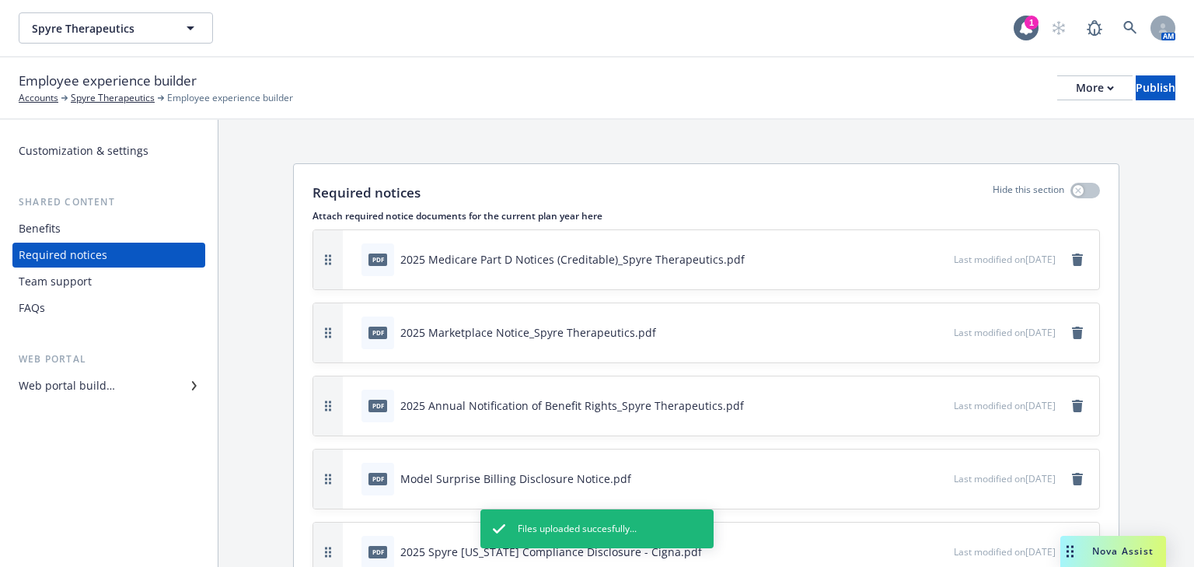
scroll to position [0, 0]
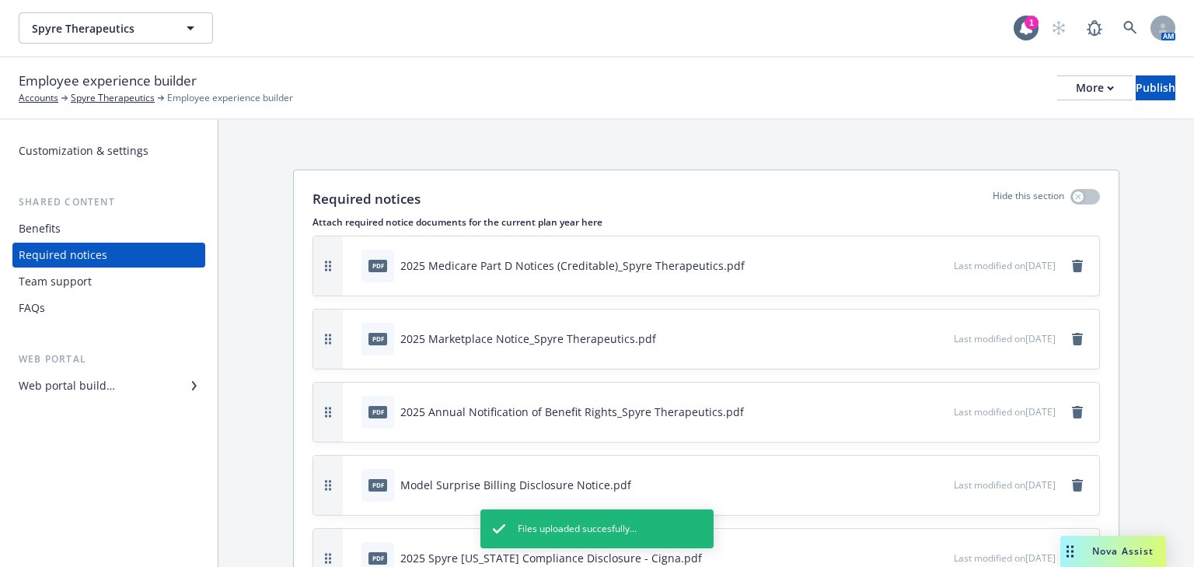
click at [1057, 259] on div "Last modified on [DATE]" at bounding box center [1020, 265] width 133 height 19
click at [1072, 264] on icon "remove" at bounding box center [1077, 266] width 11 height 12
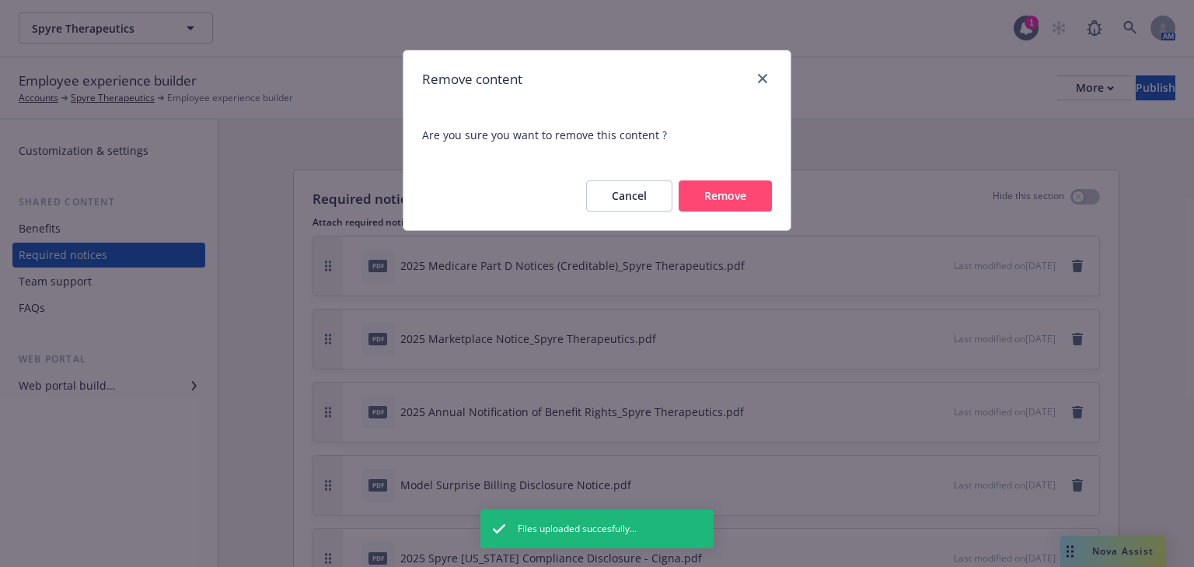
click at [710, 186] on button "Remove" at bounding box center [724, 195] width 93 height 31
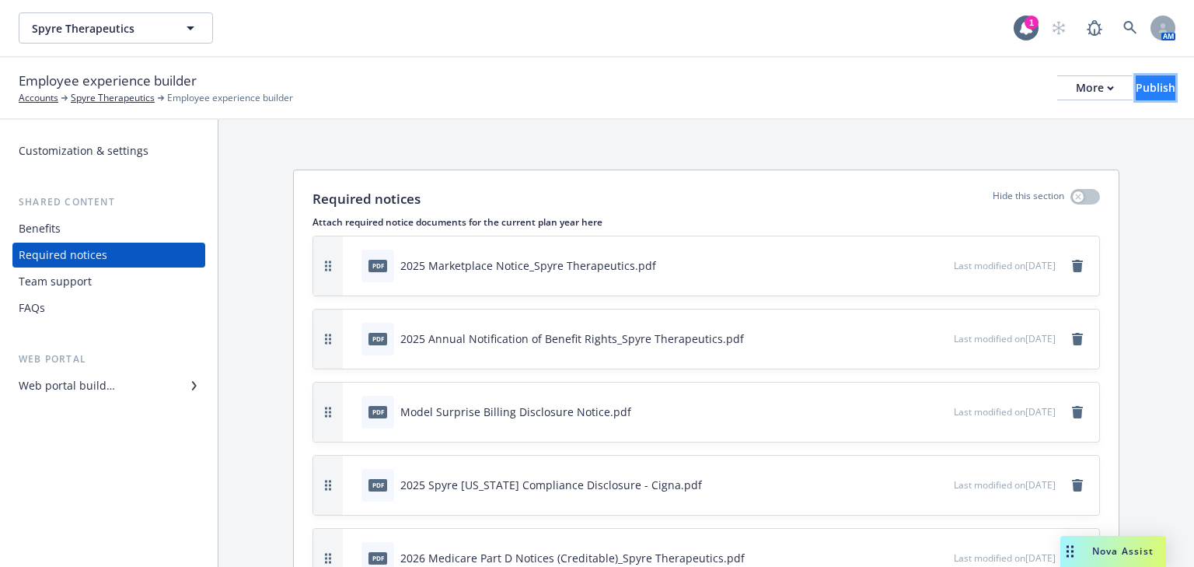
click at [1135, 92] on div "Publish" at bounding box center [1155, 87] width 40 height 23
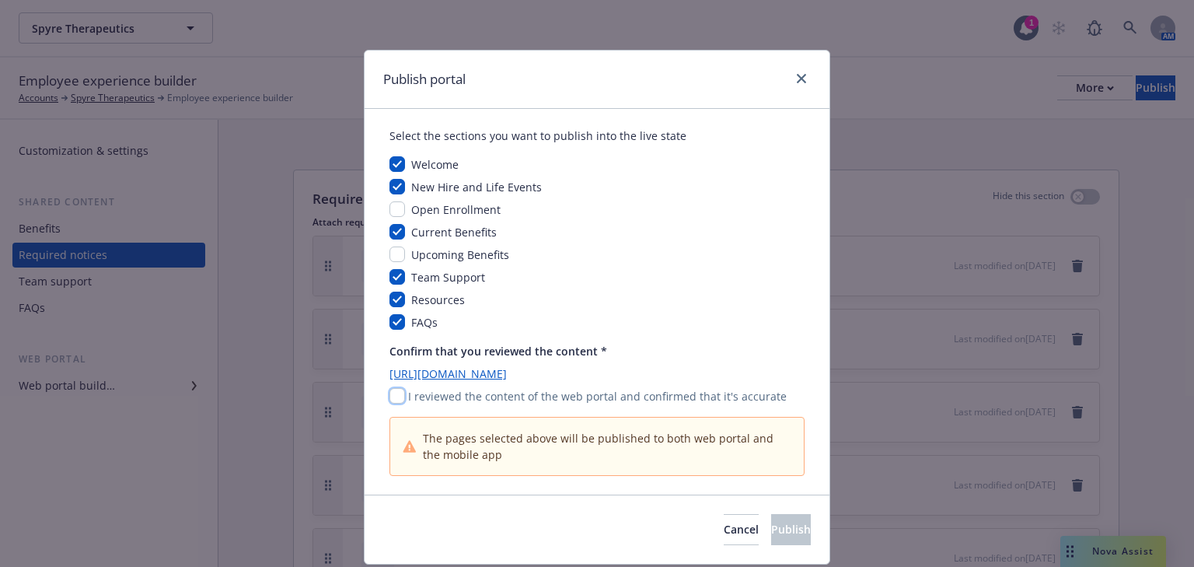
click at [394, 399] on input "checkbox" at bounding box center [397, 396] width 16 height 16
checkbox input "true"
click at [771, 515] on button "Publish" at bounding box center [791, 529] width 40 height 31
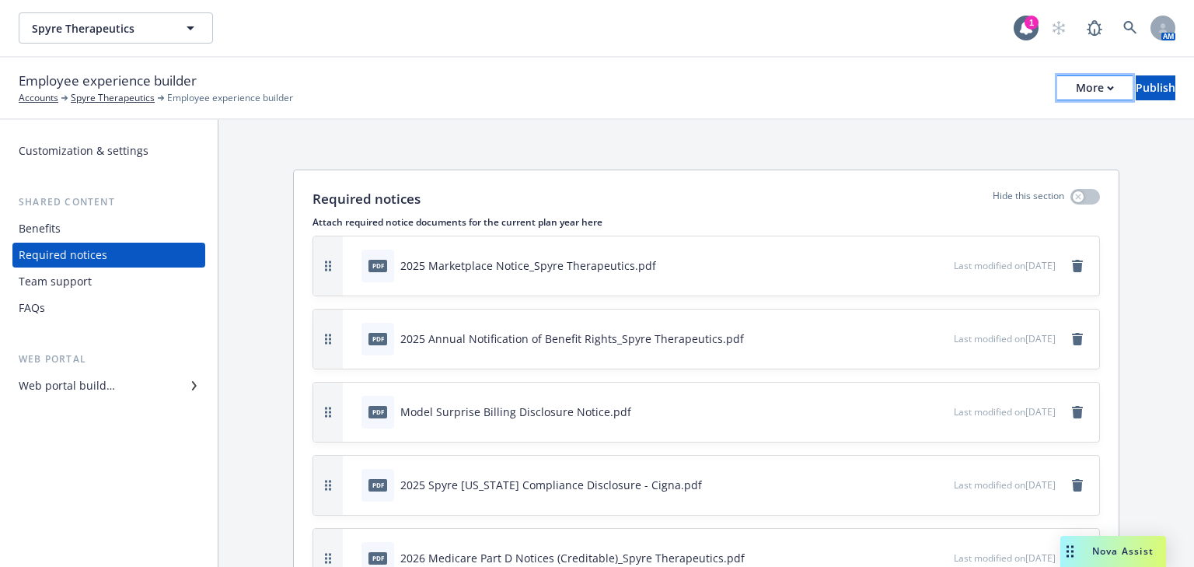
click at [1066, 89] on button "More" at bounding box center [1094, 87] width 75 height 25
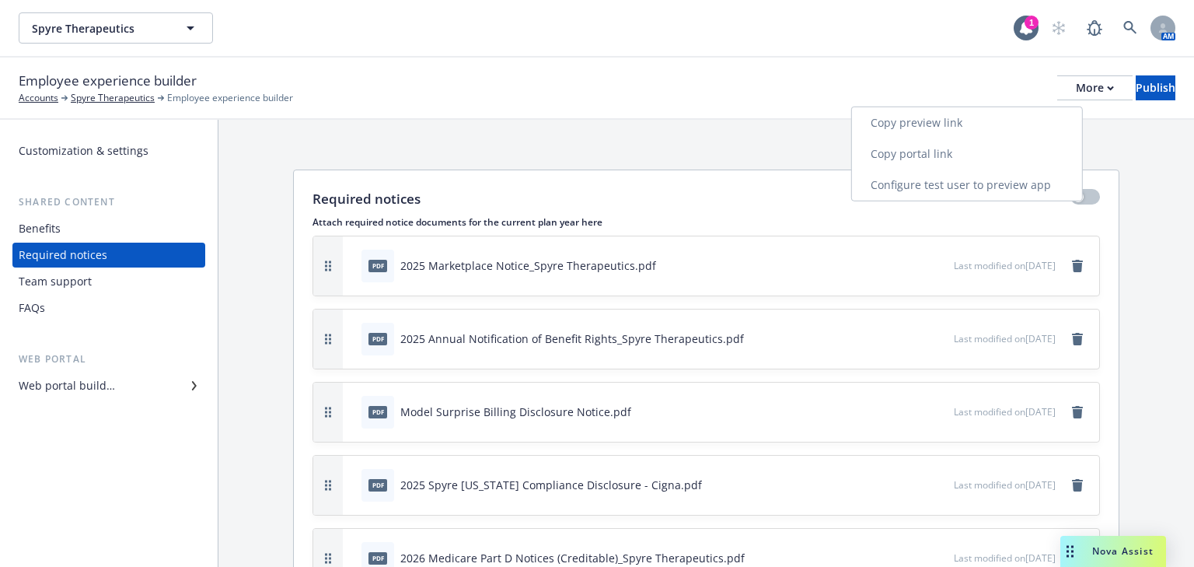
click at [923, 143] on link "Copy portal link" at bounding box center [967, 153] width 230 height 31
